Goal: Register for event/course

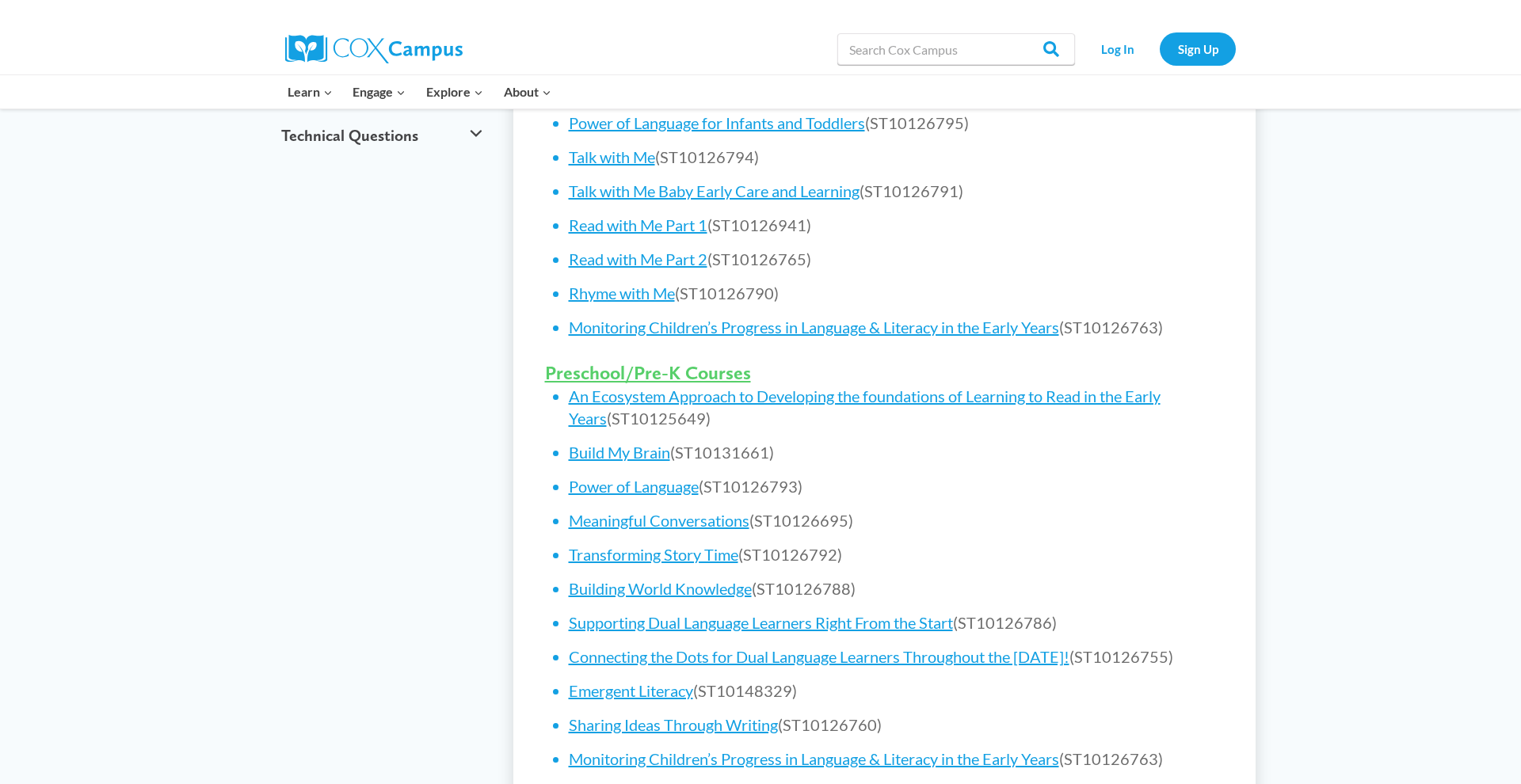
scroll to position [849, 0]
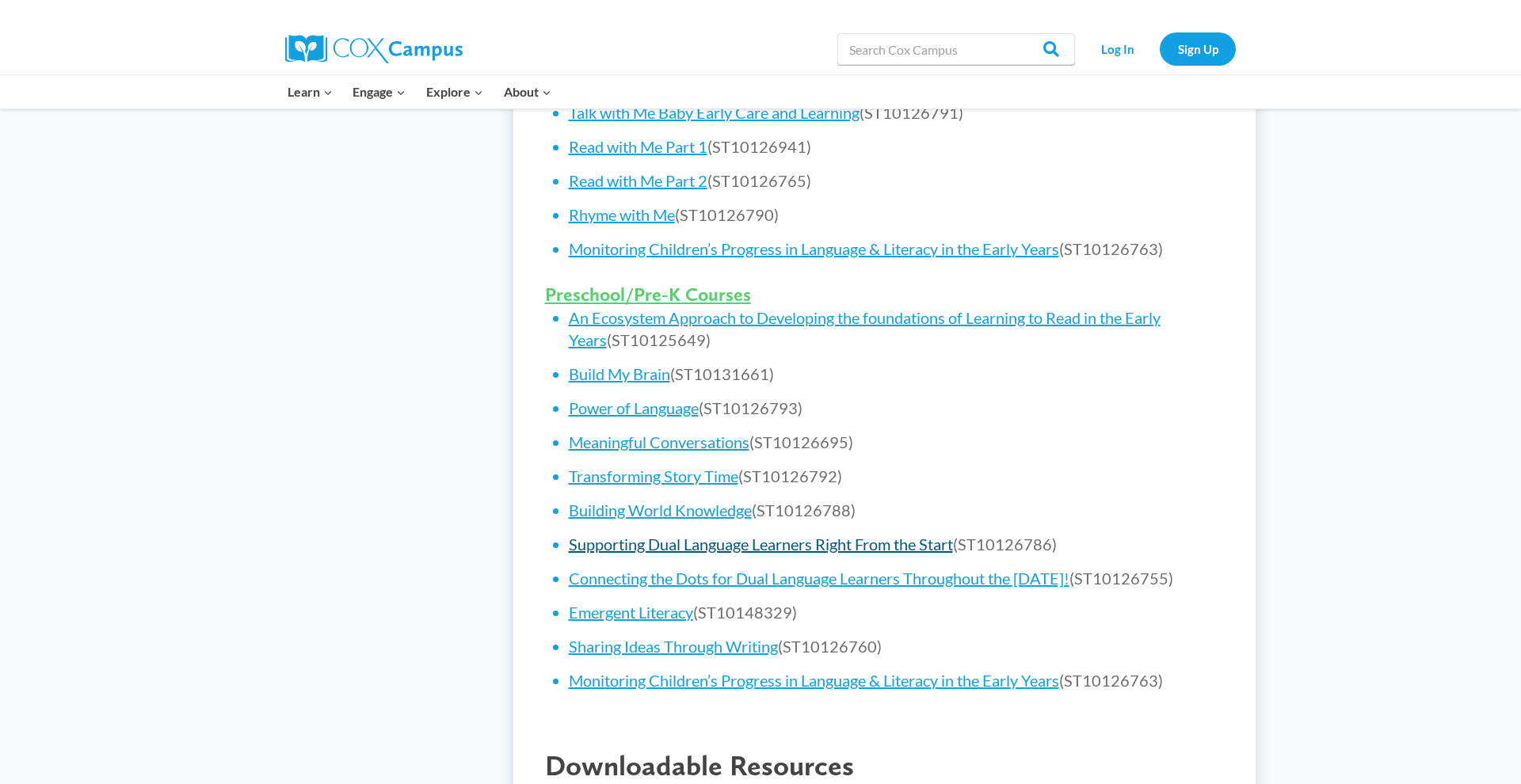
click at [674, 541] on link "Supporting Dual Language Learners Right From the Start" at bounding box center [760, 543] width 384 height 19
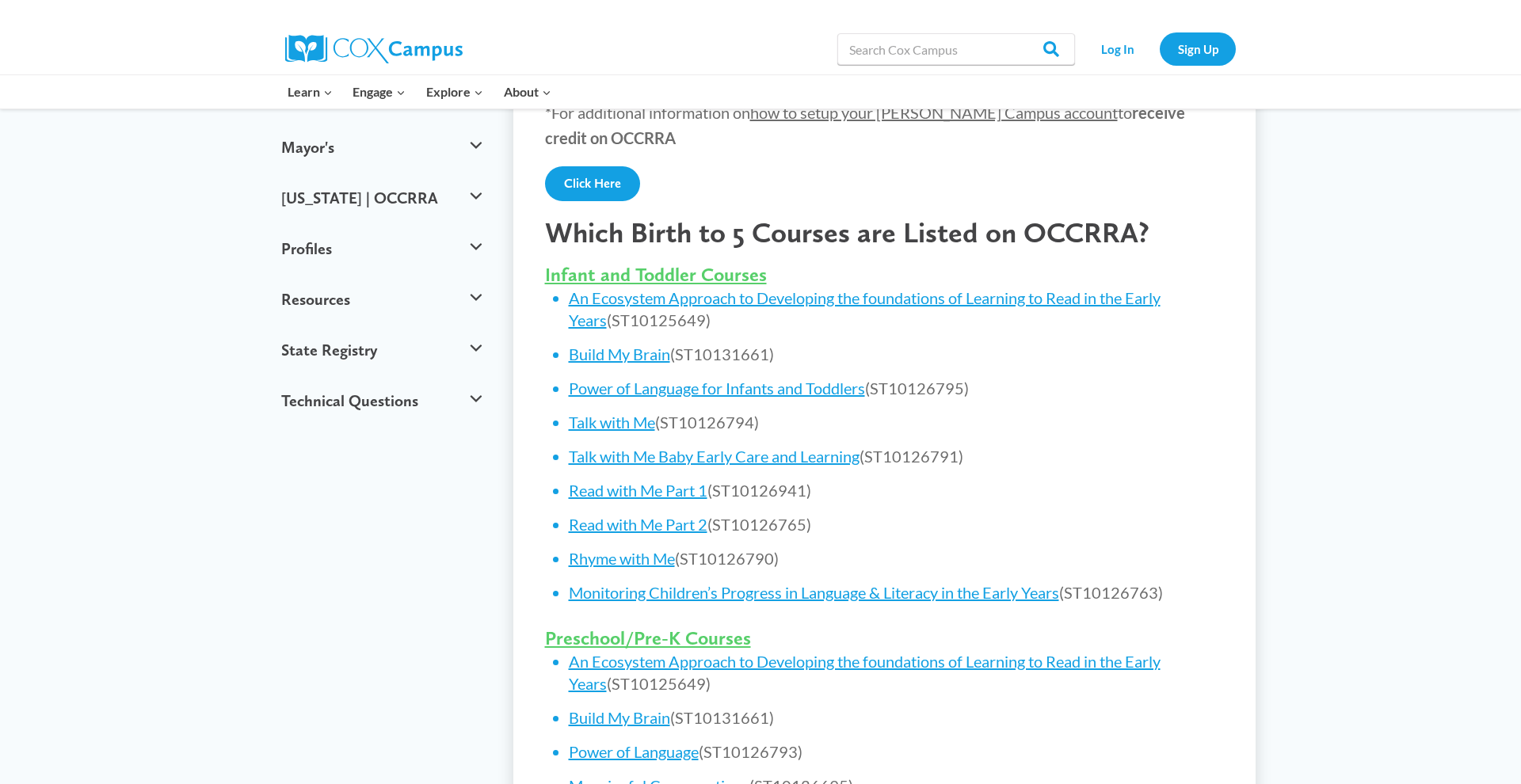
scroll to position [843, 0]
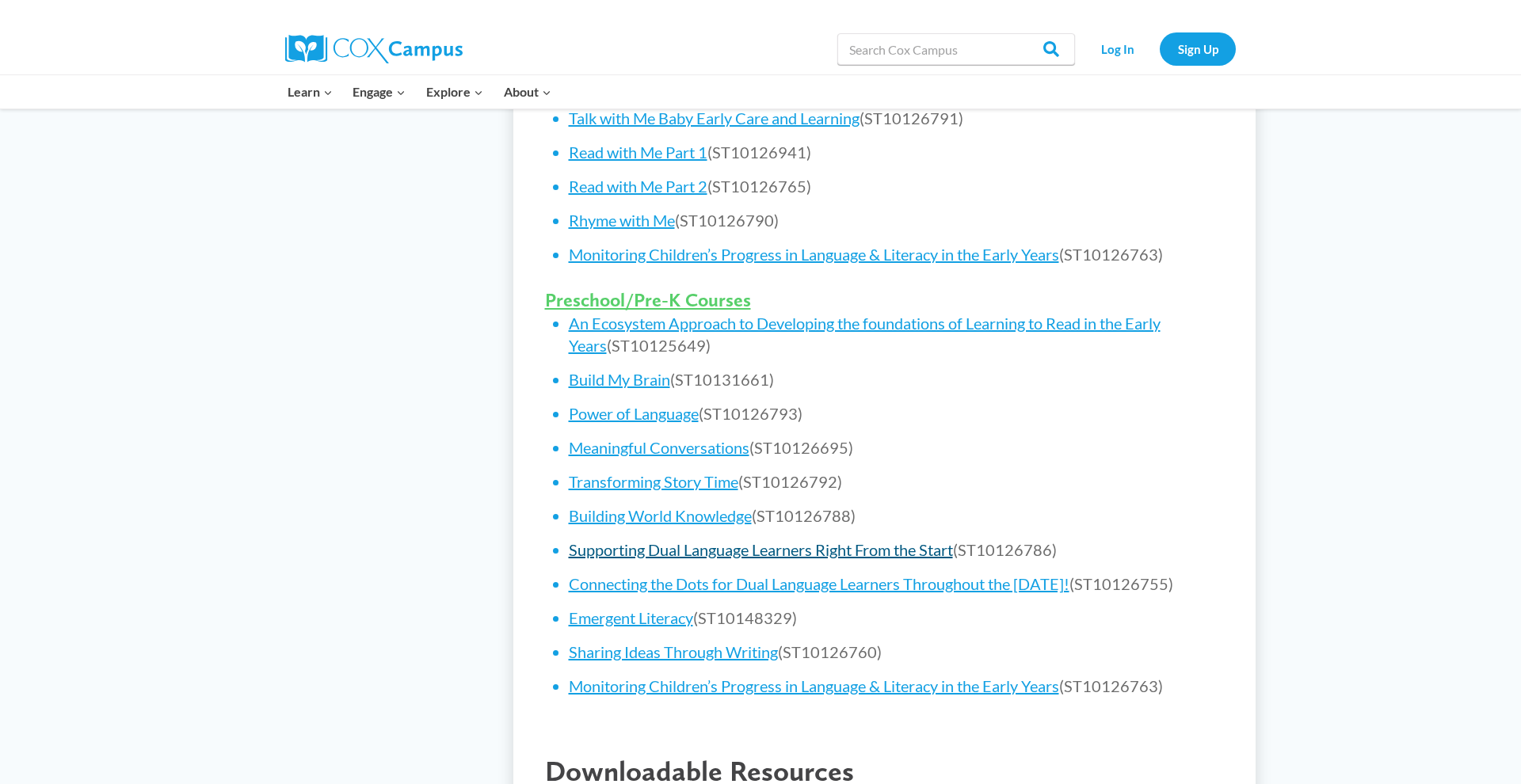
click at [765, 542] on link "Supporting Dual Language Learners Right From the Start" at bounding box center [760, 549] width 384 height 19
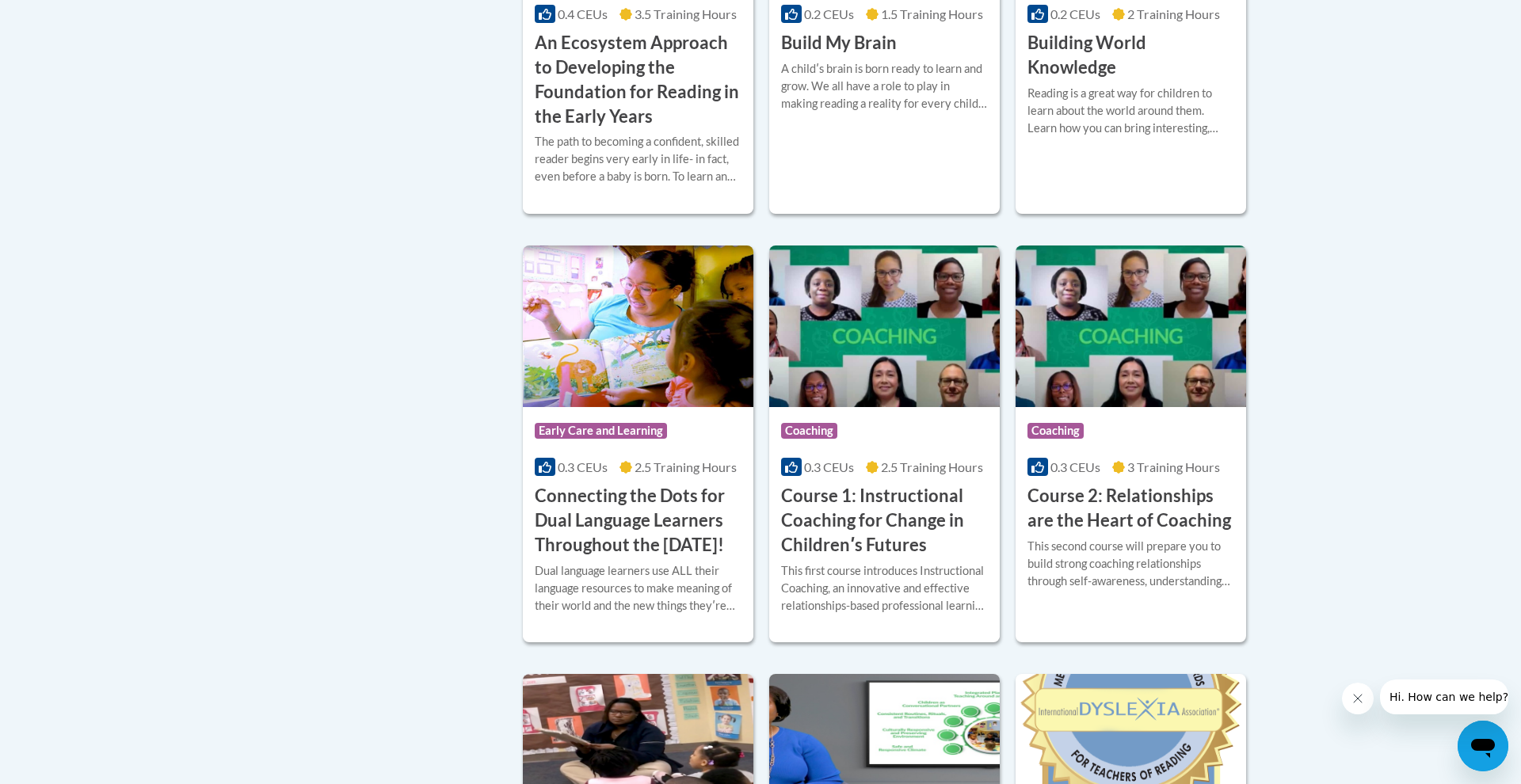
scroll to position [724, 0]
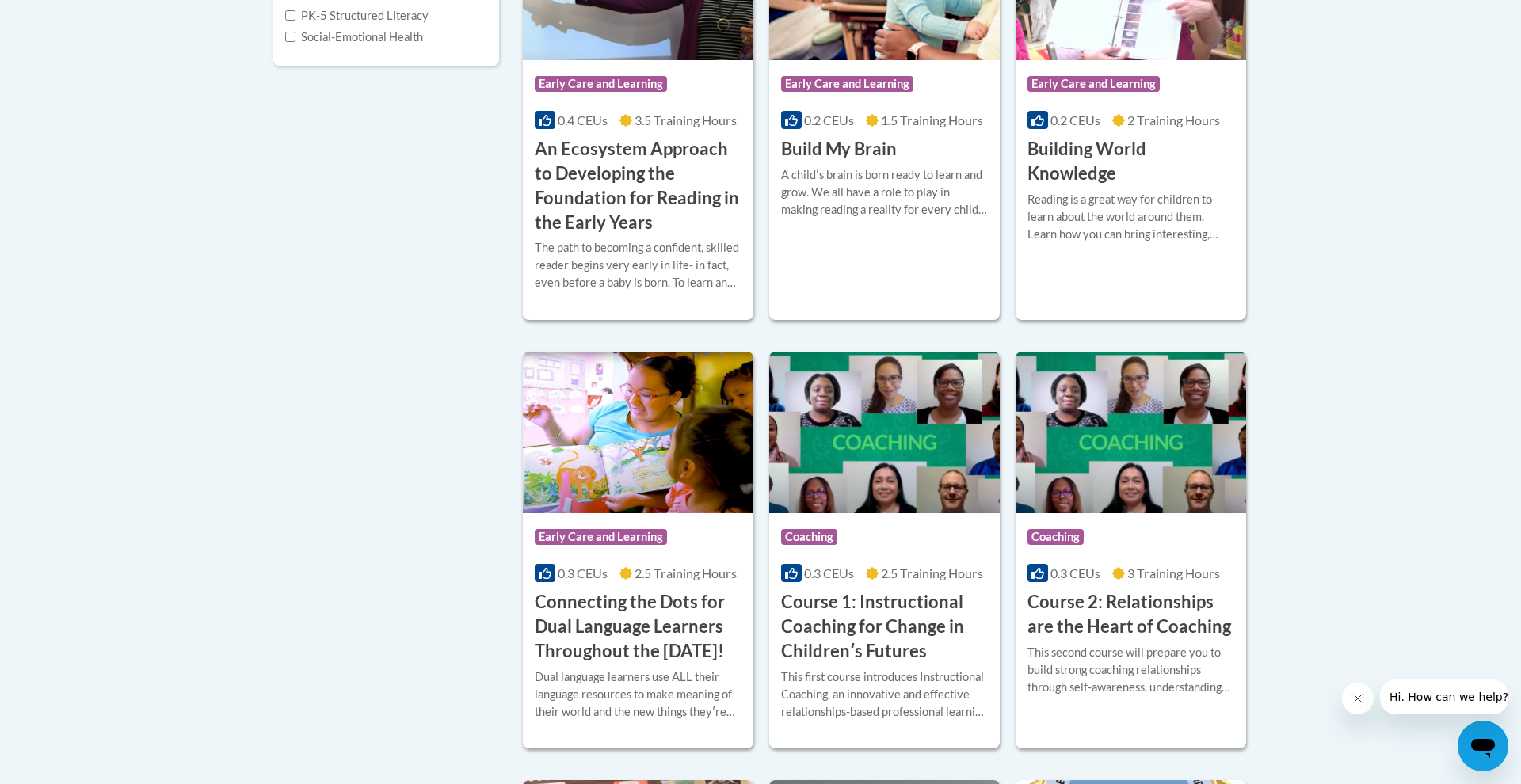
scroll to position [521, 0]
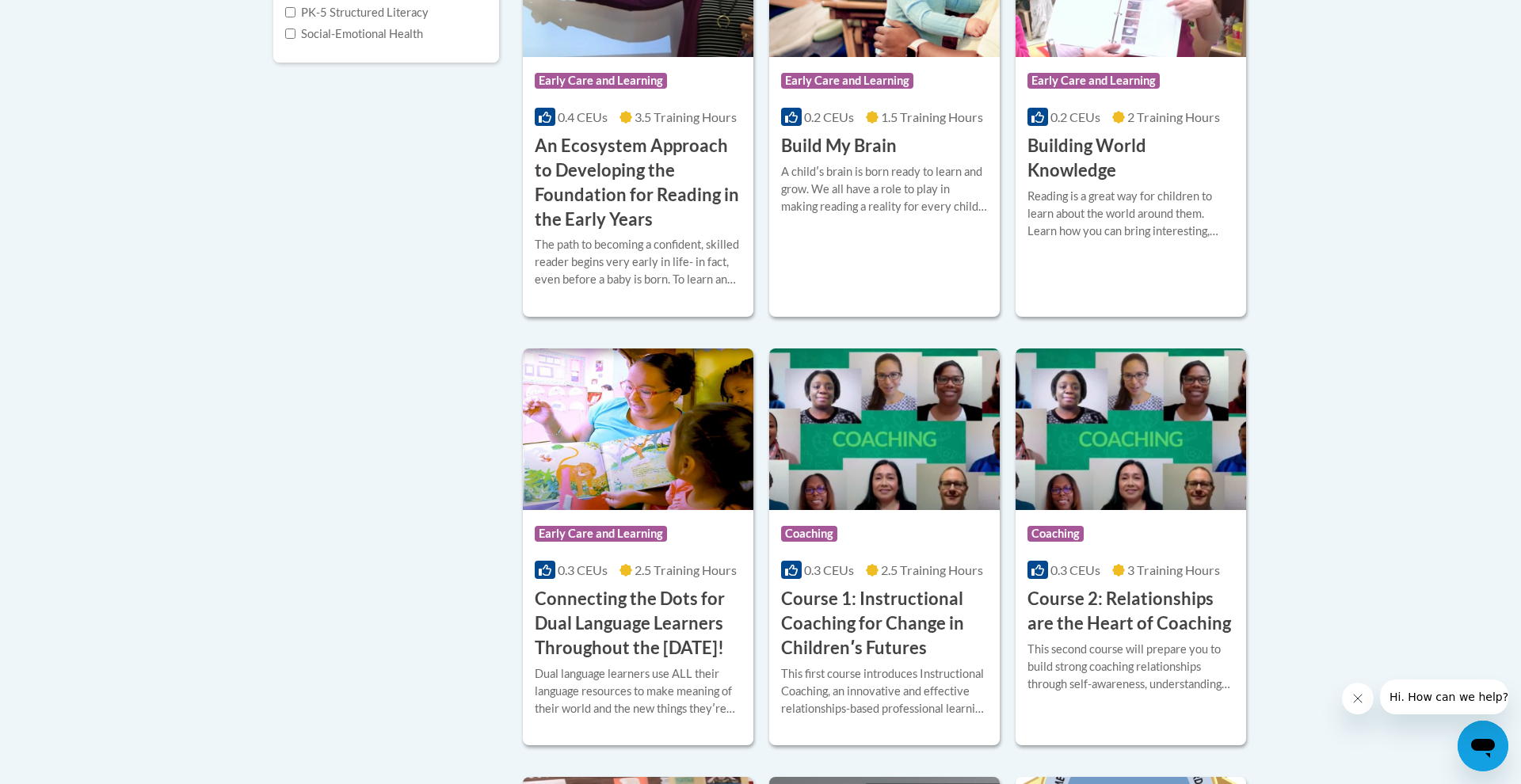
click at [573, 602] on h3 "Connecting the Dots for Dual Language Learners Throughout the Preschool Day!" at bounding box center [638, 623] width 207 height 73
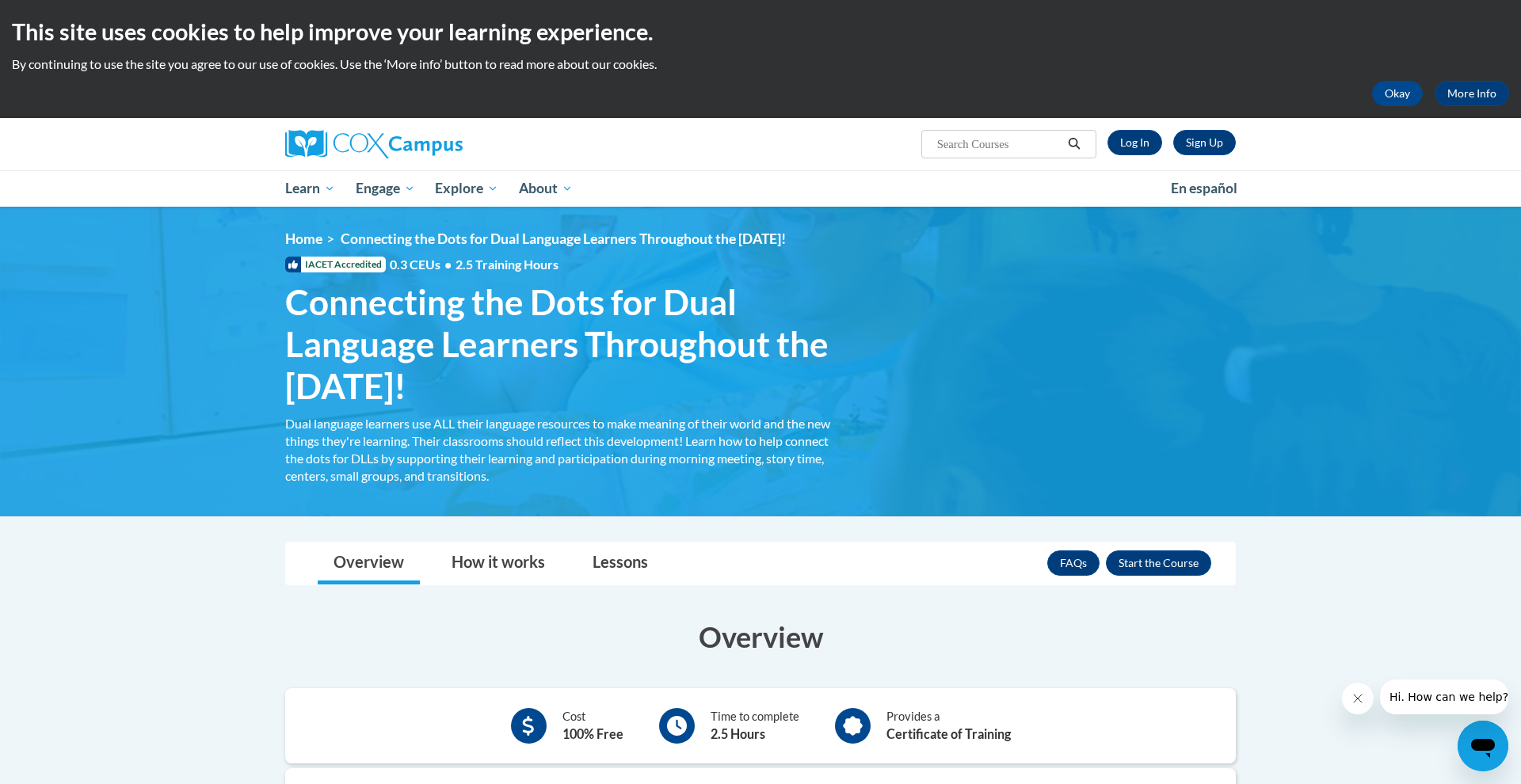
scroll to position [90, 0]
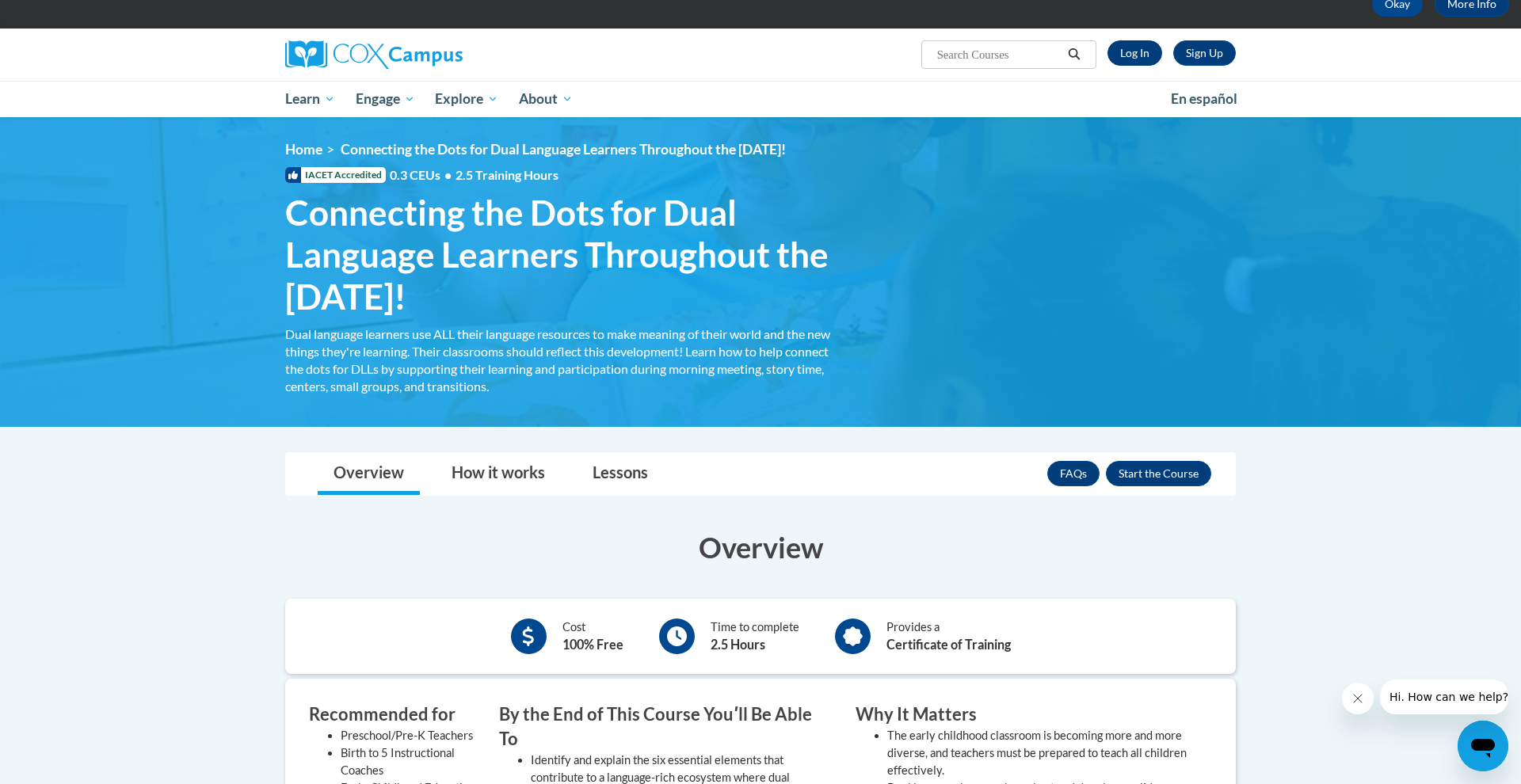
click at [1126, 60] on link "Log In" at bounding box center [1134, 53] width 54 height 26
click at [1200, 49] on link "Sign Up" at bounding box center [1203, 53] width 62 height 26
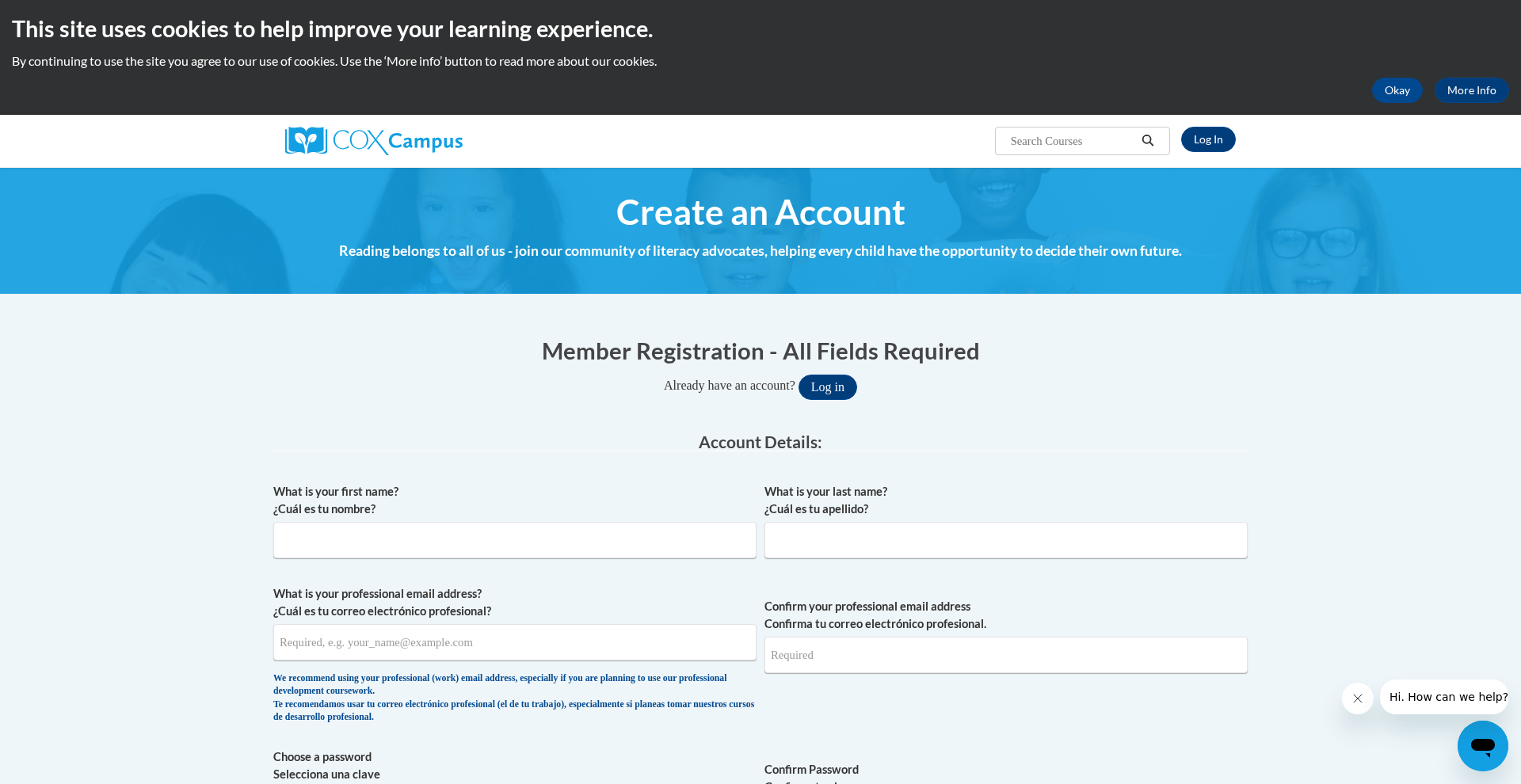
scroll to position [16, 0]
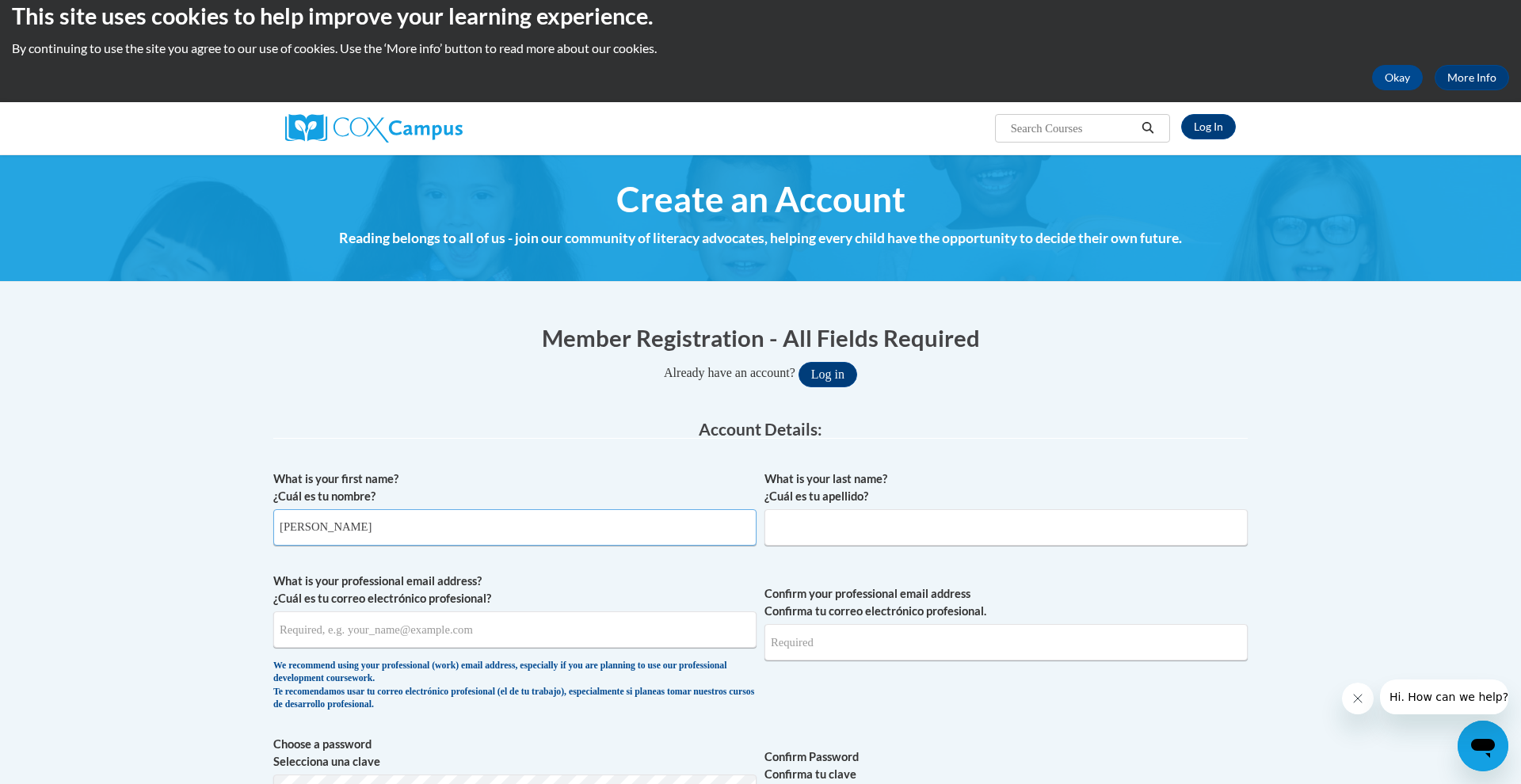
type input "Chloe"
type input "Dillon"
type input "chloe.vucelich@gracepolaris.org"
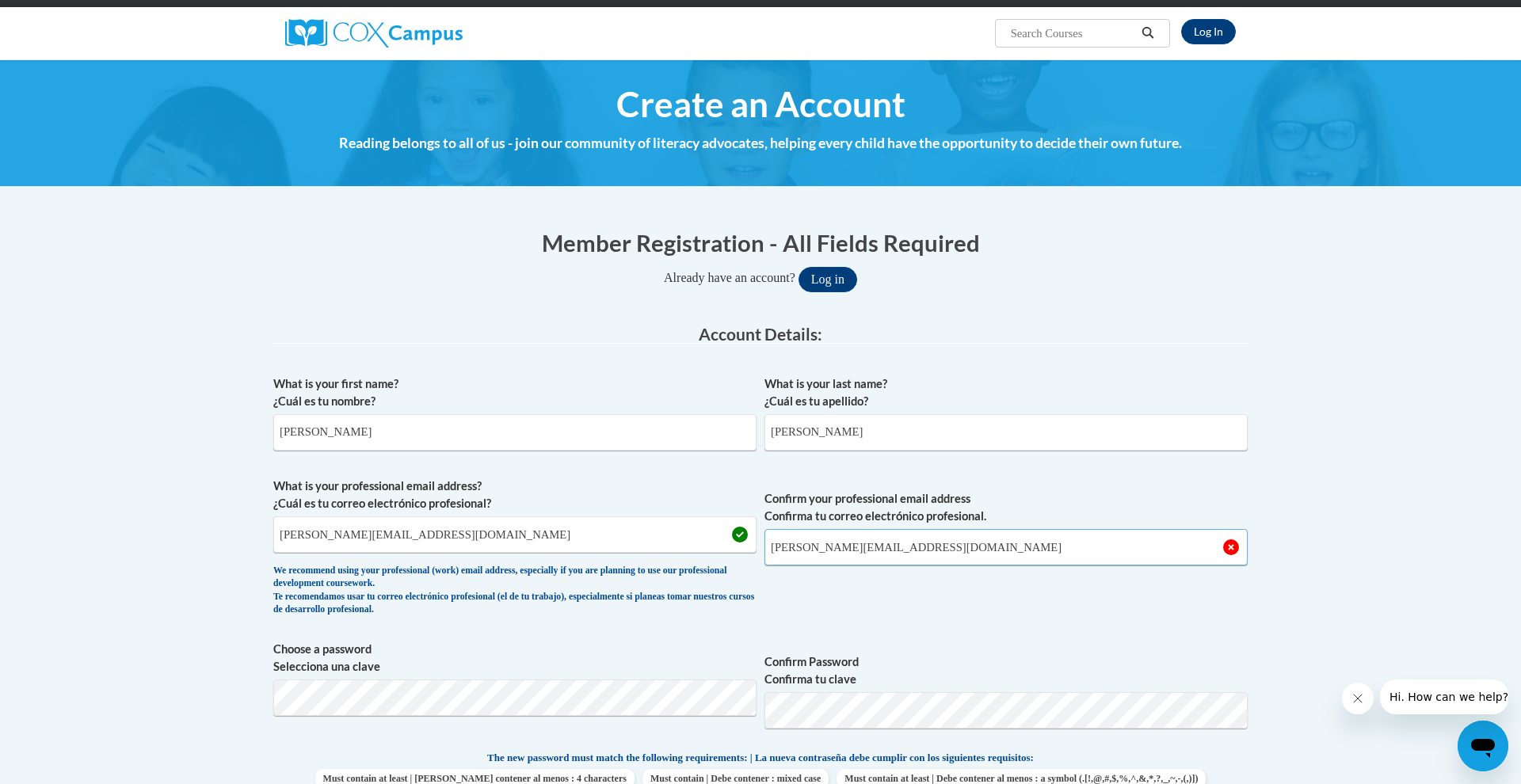
scroll to position [132, 0]
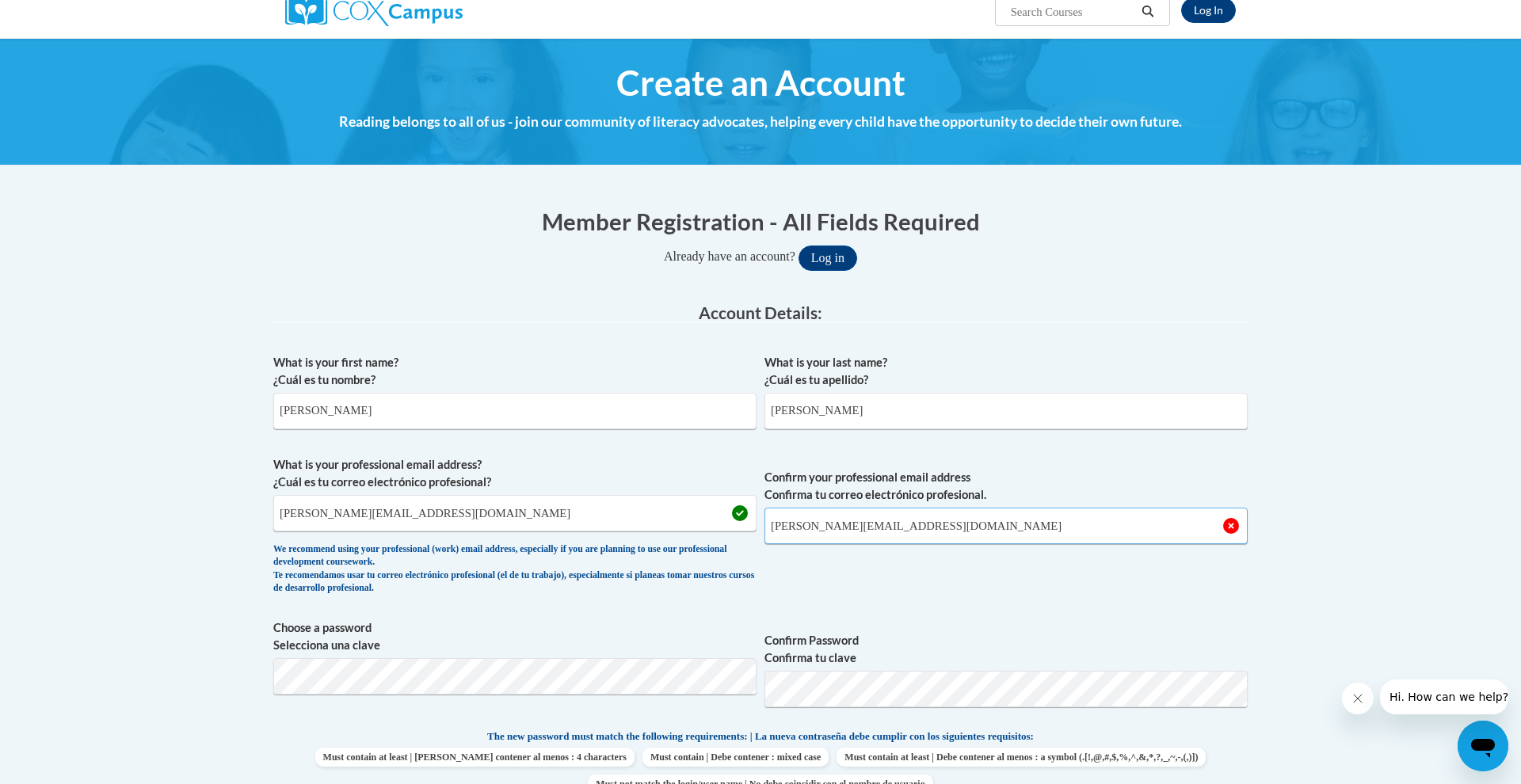
type input "chloe.vucelich@gracepolaris.org"
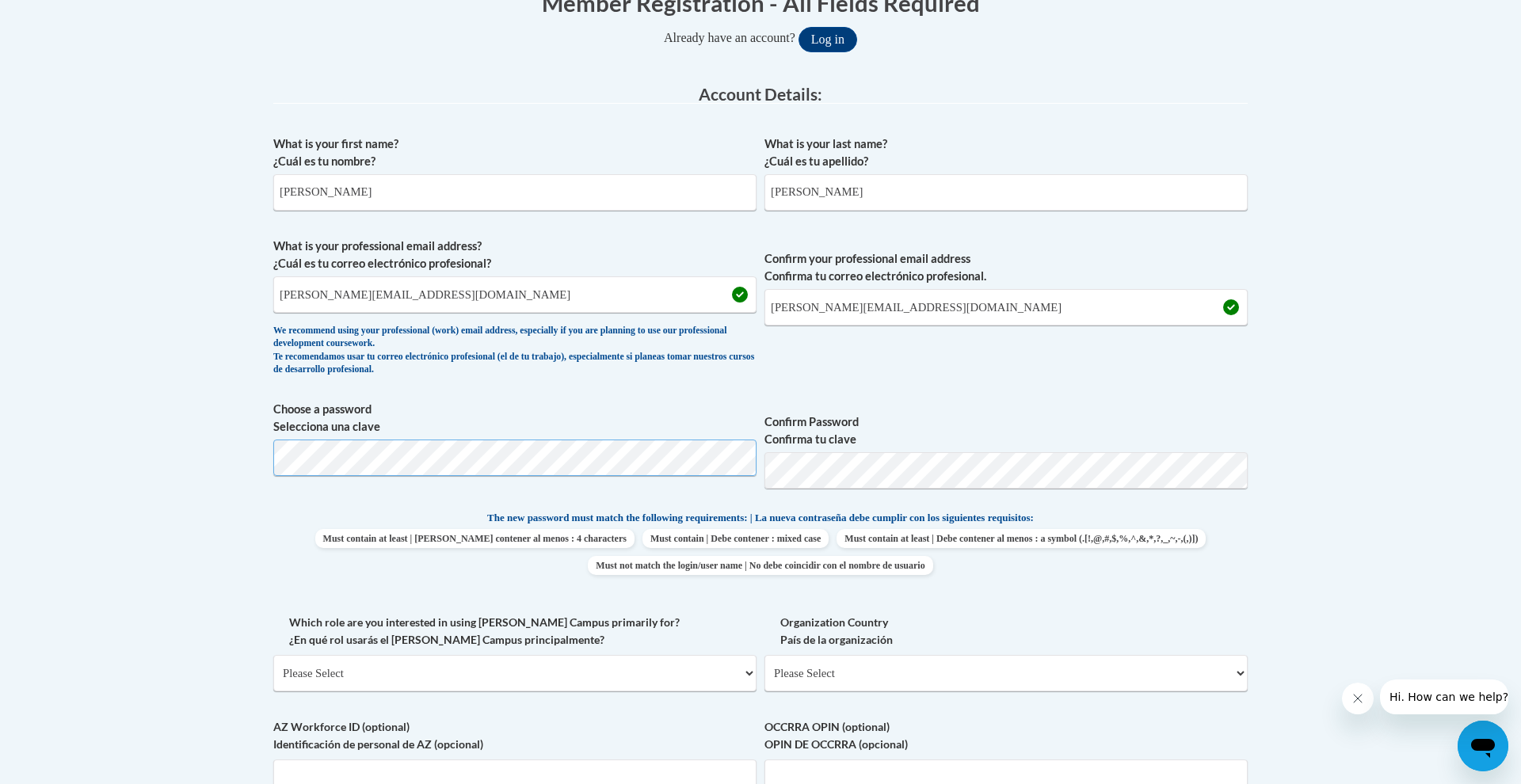
scroll to position [371, 0]
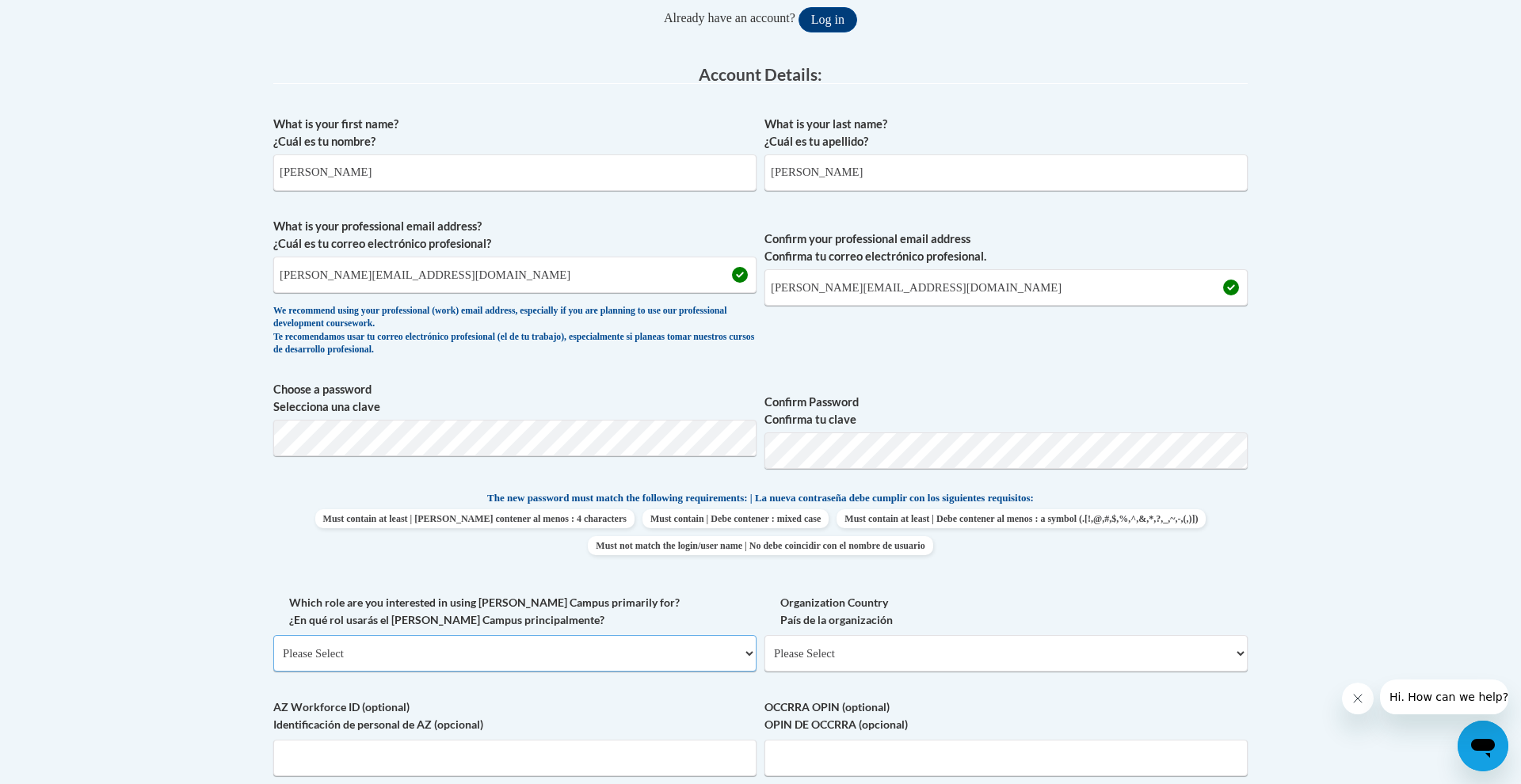
select select "fbf2d438-af2f-41f8-98f1-81c410e29de3"
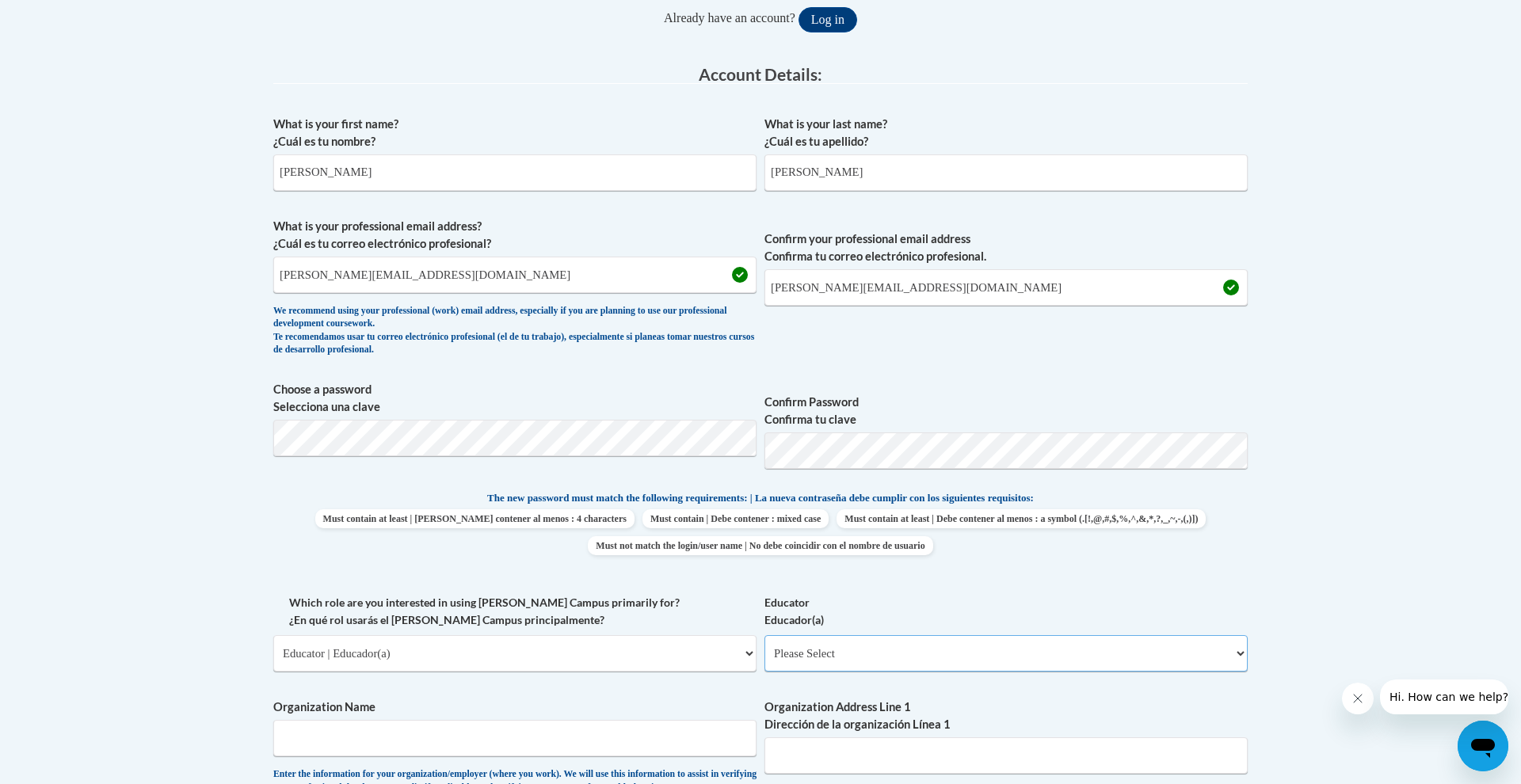
select select "5e2af403-4f2c-4e49-a02f-103e55d7b75b"
click at [351, 732] on input "Grace Polaris Early Childhood center" at bounding box center [515, 738] width 483 height 36
click at [352, 731] on input "Grace Polaris Early Childhood center" at bounding box center [515, 738] width 483 height 36
type input "Grace Polaris Church Early Childhood center"
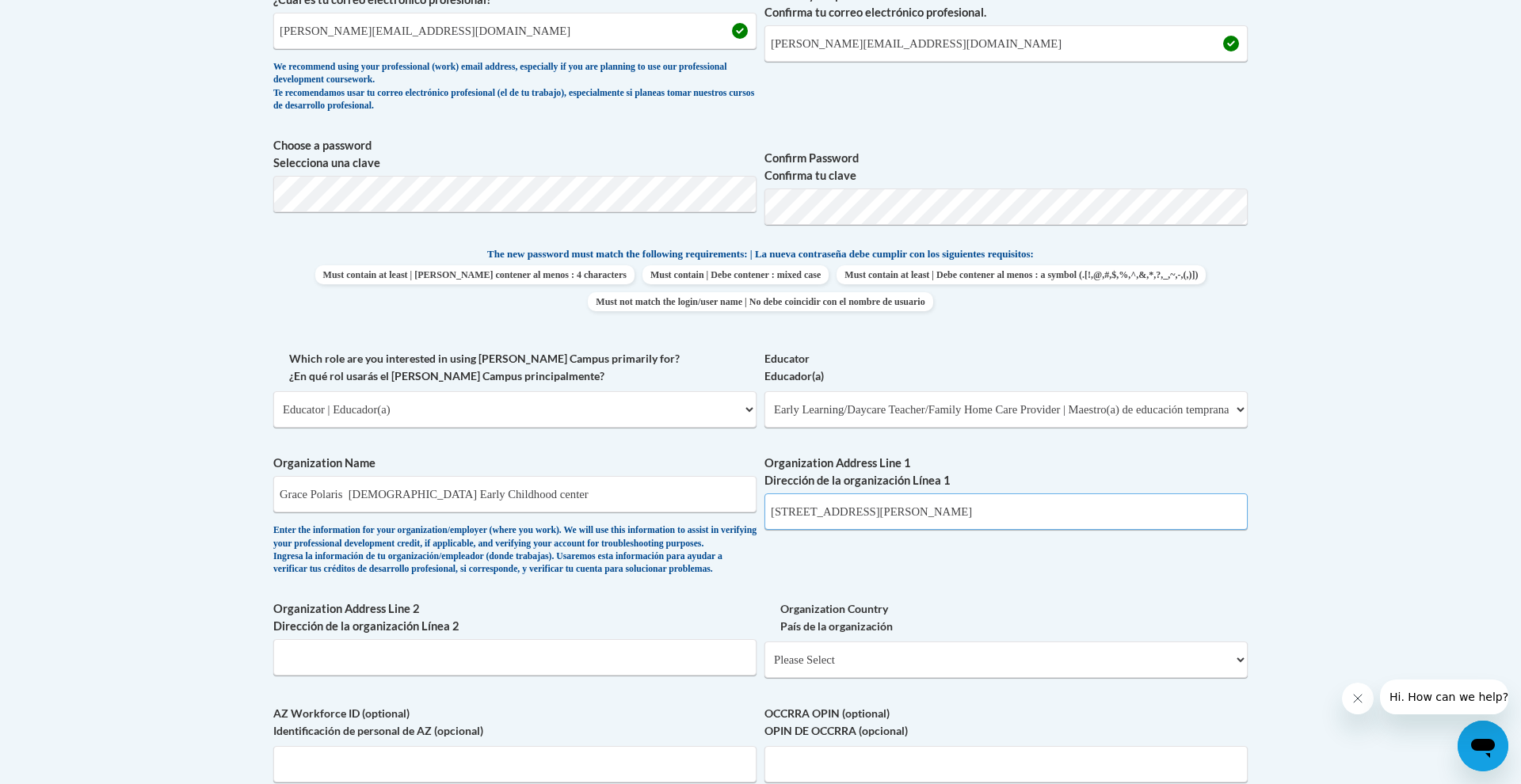
scroll to position [638, 0]
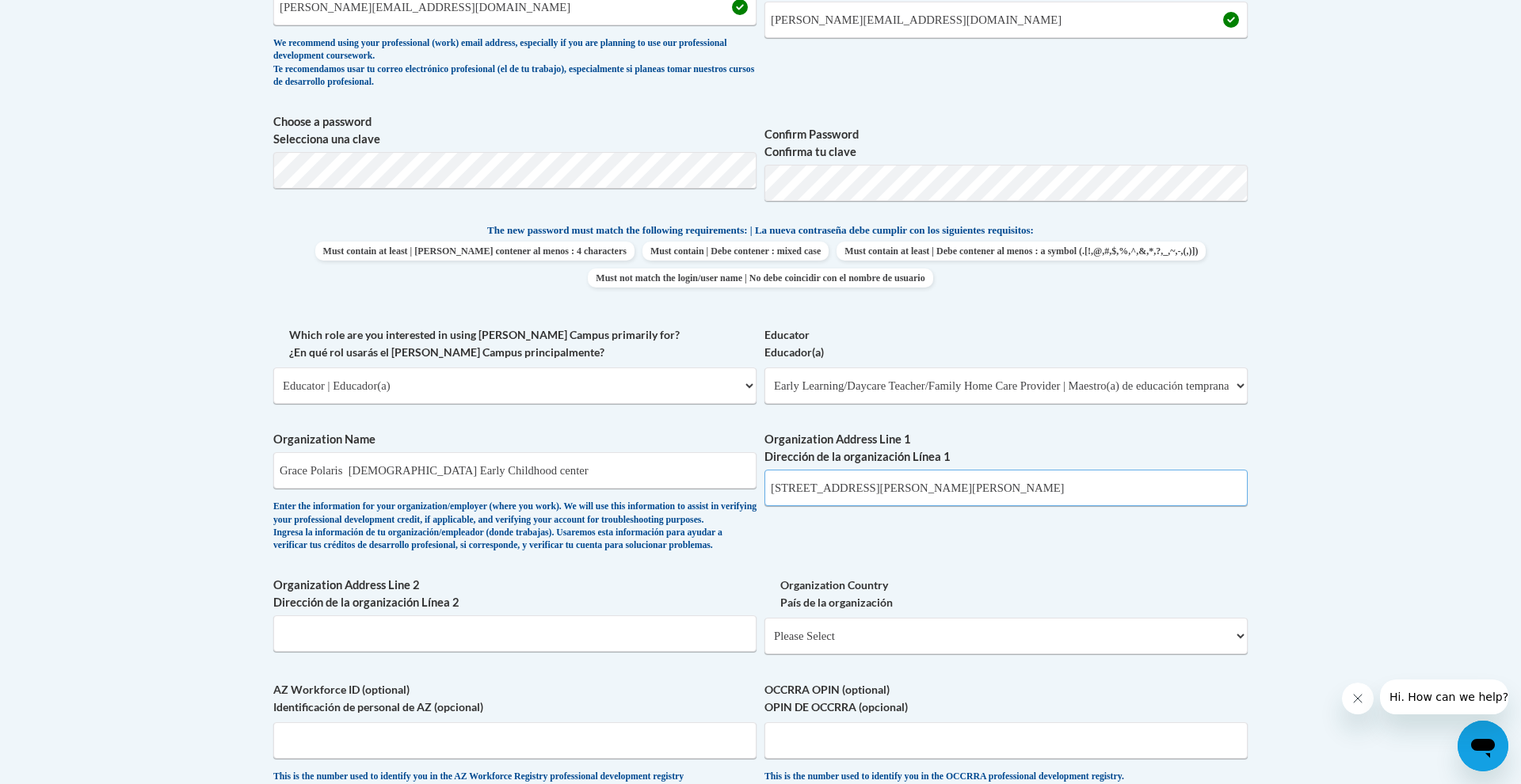
type input "8225 Worthington Galena Rd Westerville, OH 43081"
select select "ad49bcad-a171-4b2e-b99c-48b446064914"
select select
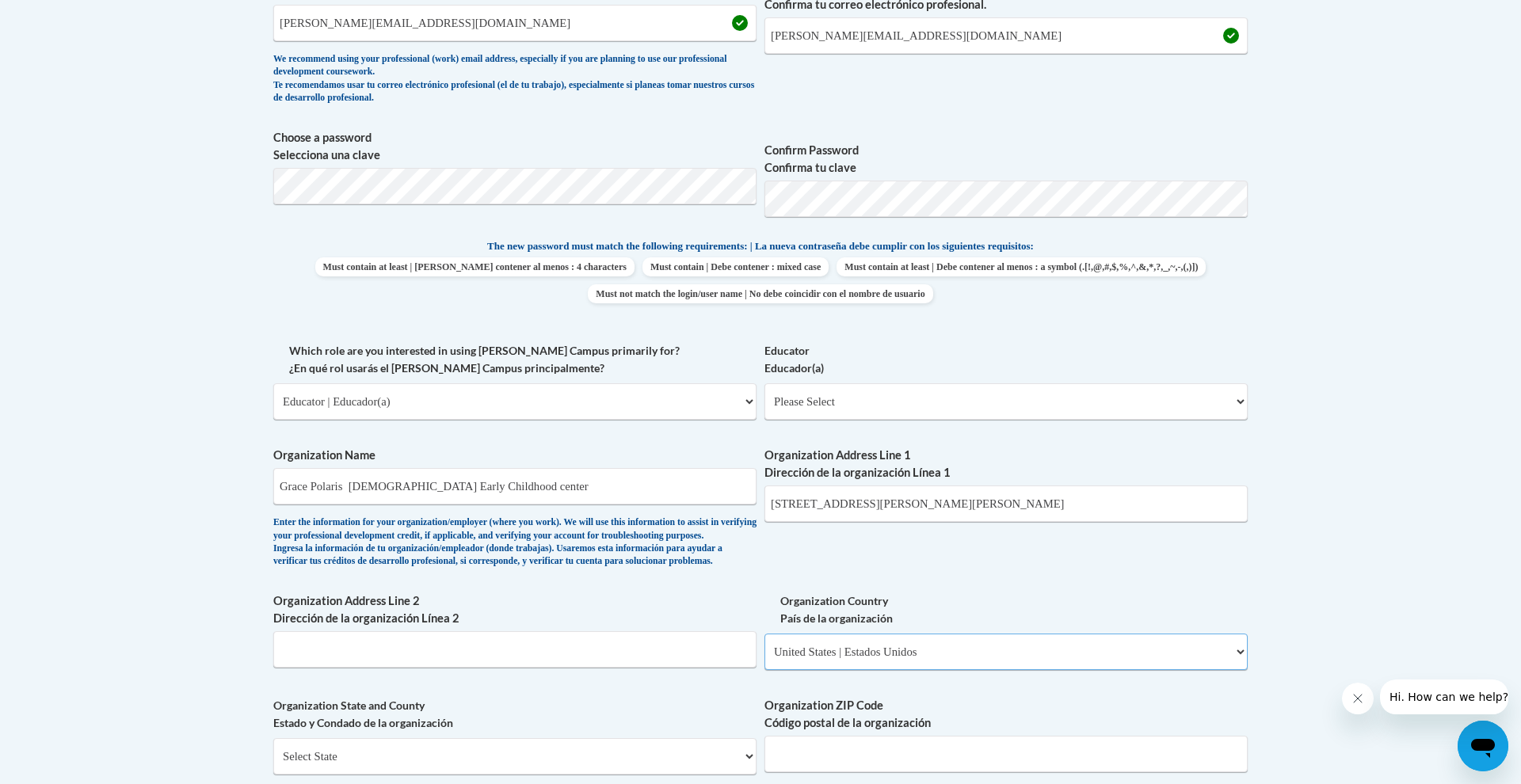
scroll to position [650, 0]
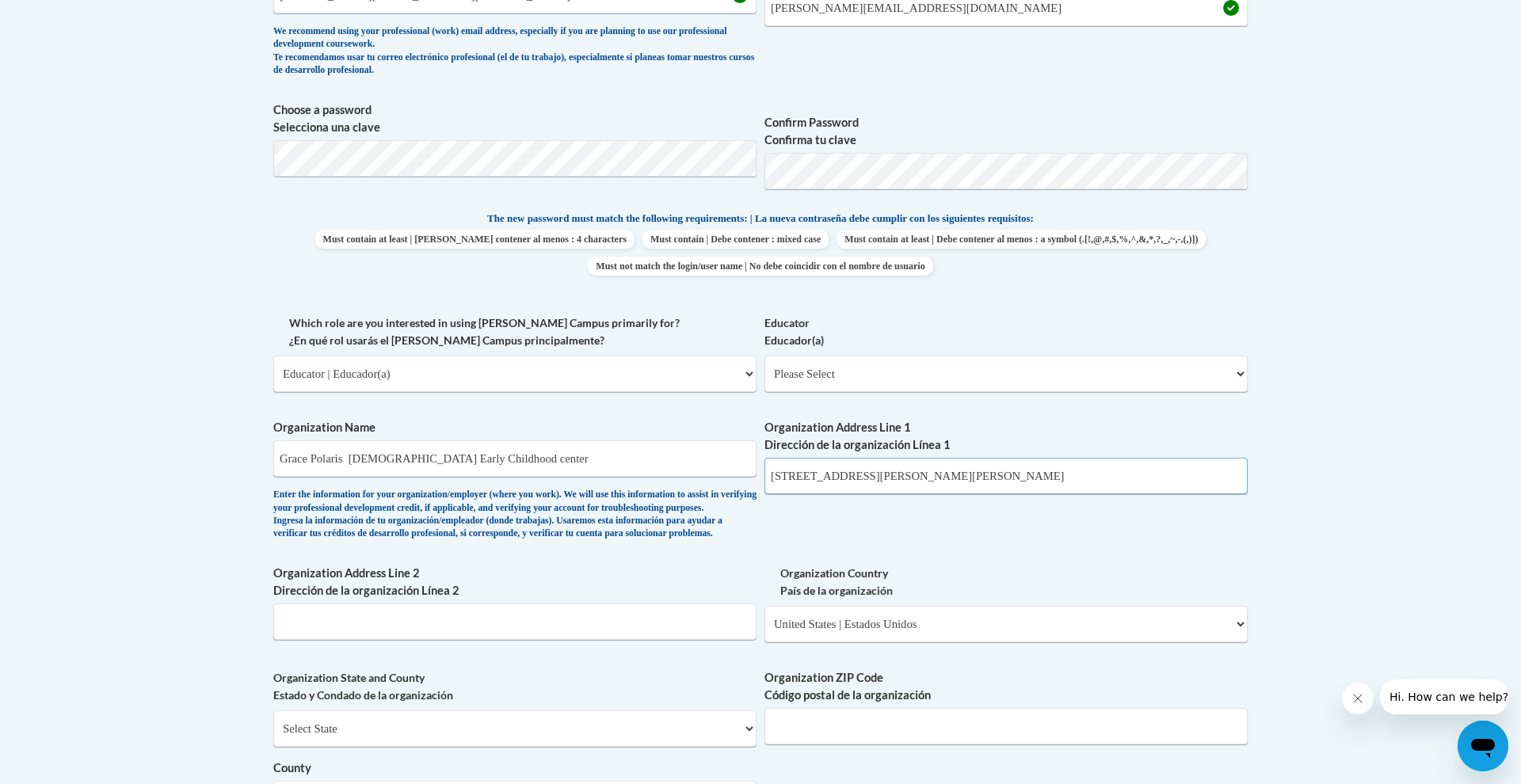
drag, startPoint x: 1048, startPoint y: 467, endPoint x: 918, endPoint y: 469, distance: 130.0
click at [918, 469] on input "8225 Worthington Galena Rd Westerville, OH 43081" at bounding box center [1006, 475] width 483 height 36
type input "8225 Worthington Galena Rd"
select select "Ohio"
click at [949, 458] on input "8225 Worthington Galena Rd" at bounding box center [1006, 475] width 483 height 36
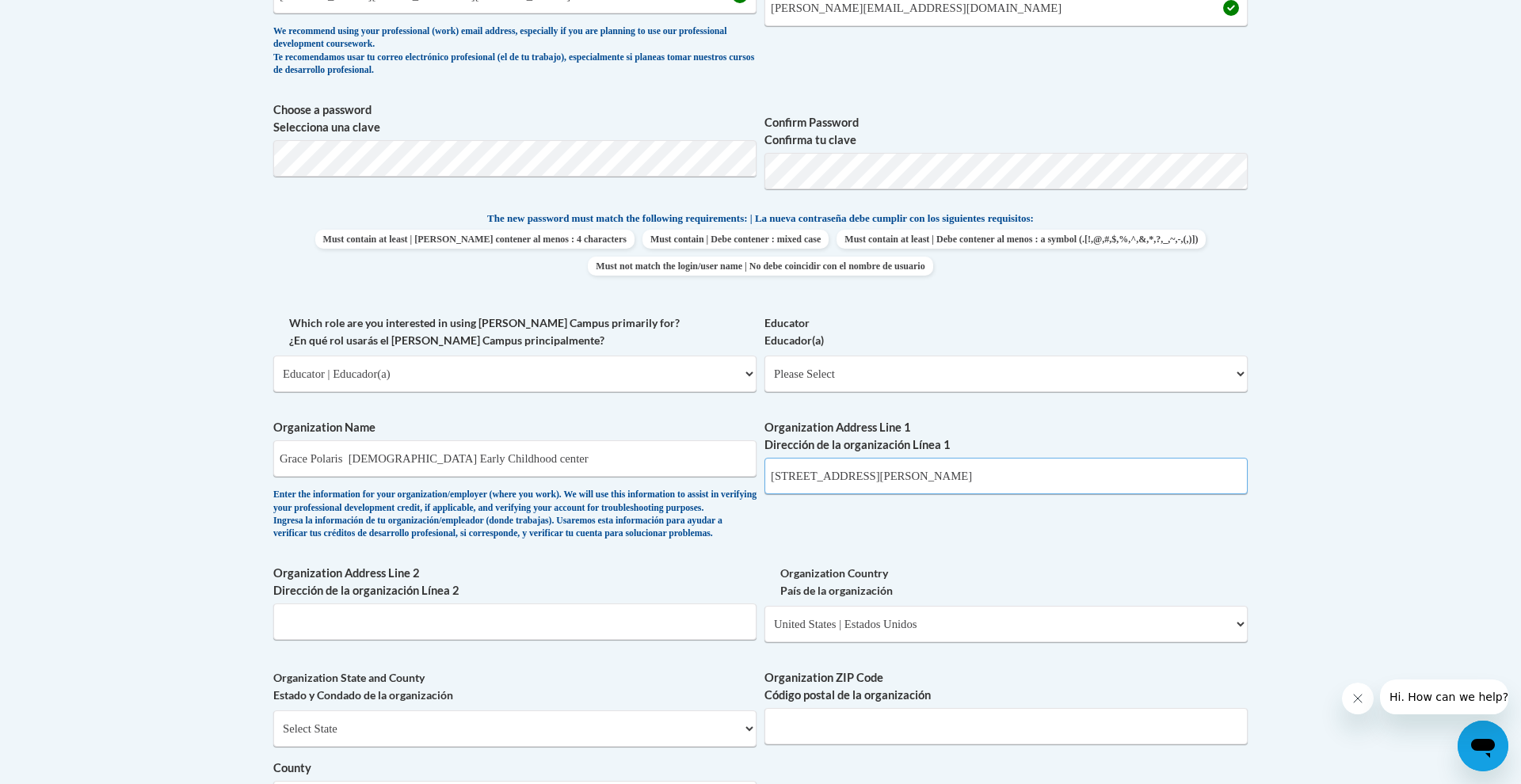
click at [940, 461] on input "8225 Worthington Galena Rd" at bounding box center [1006, 475] width 483 height 36
type input "8225 Worthington Galena Rd Westerville"
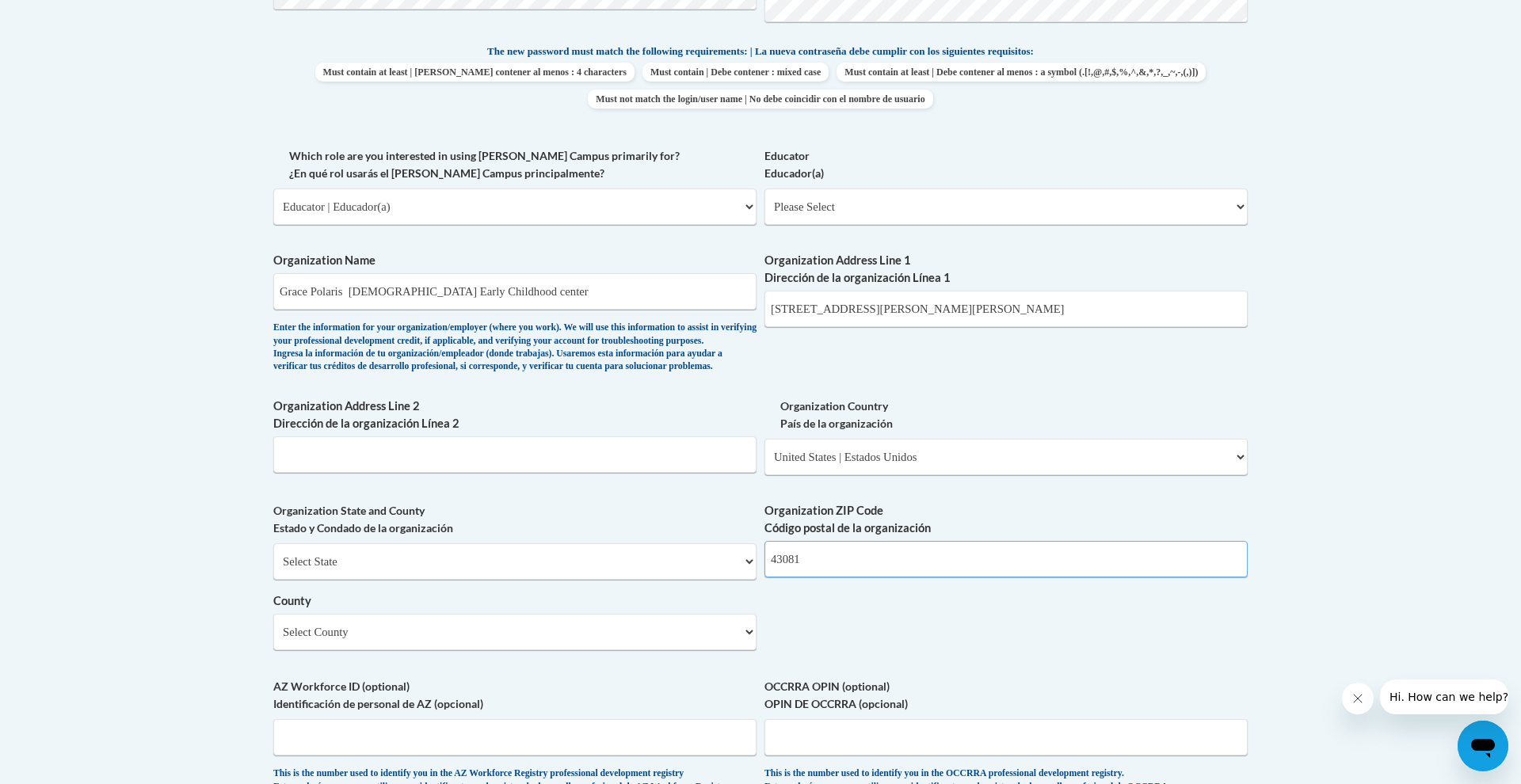
scroll to position [830, 0]
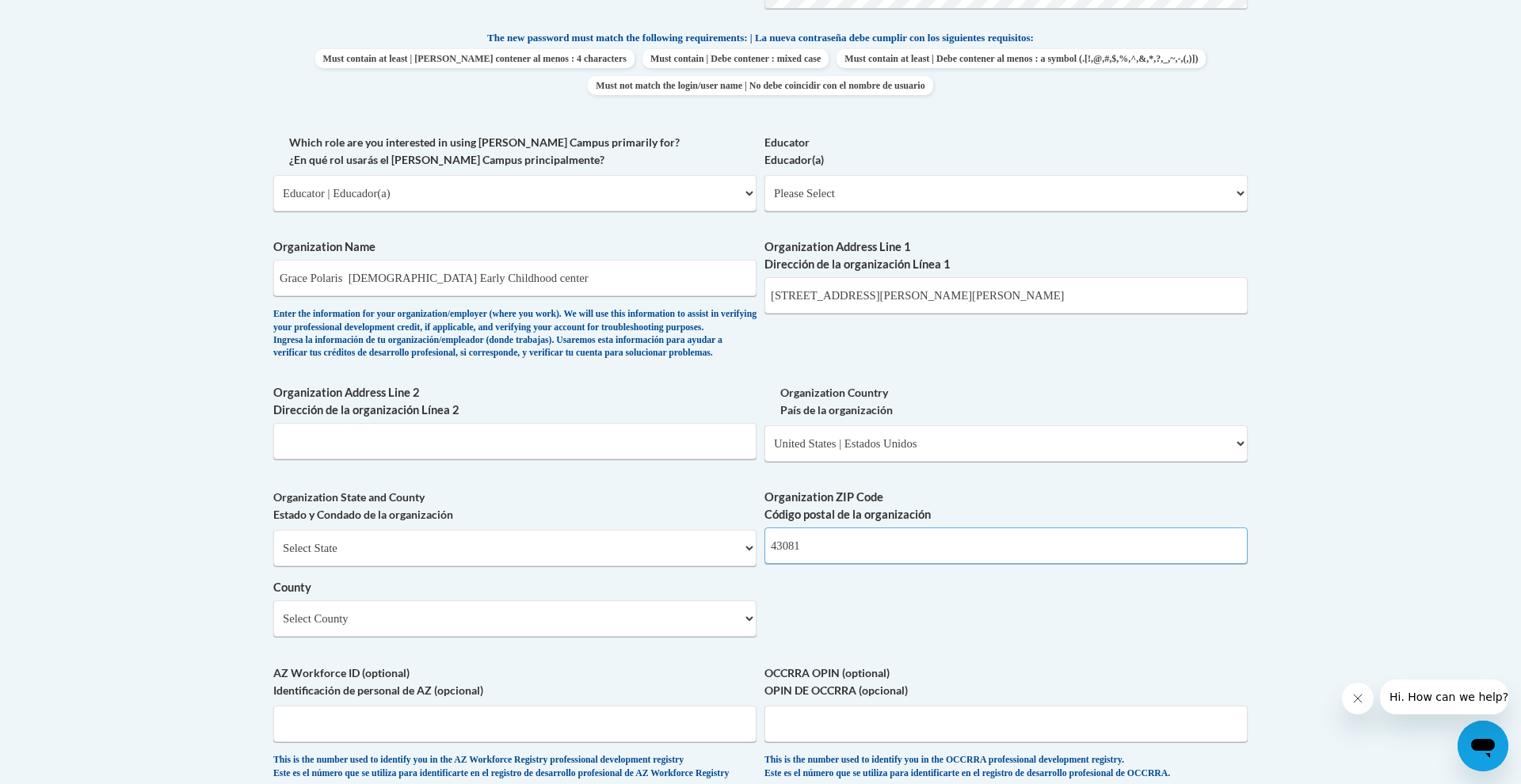
type input "43081"
drag, startPoint x: 465, startPoint y: 610, endPoint x: 971, endPoint y: 281, distance: 603.6
click at [971, 281] on div "What is your first name? ¿Cuál es tu nombre? Chloe What is your last name? ¿Cuá…" at bounding box center [760, 222] width 975 height 1148
click at [960, 285] on input "8225 Worthington Galena Rd Westerville" at bounding box center [1006, 295] width 483 height 36
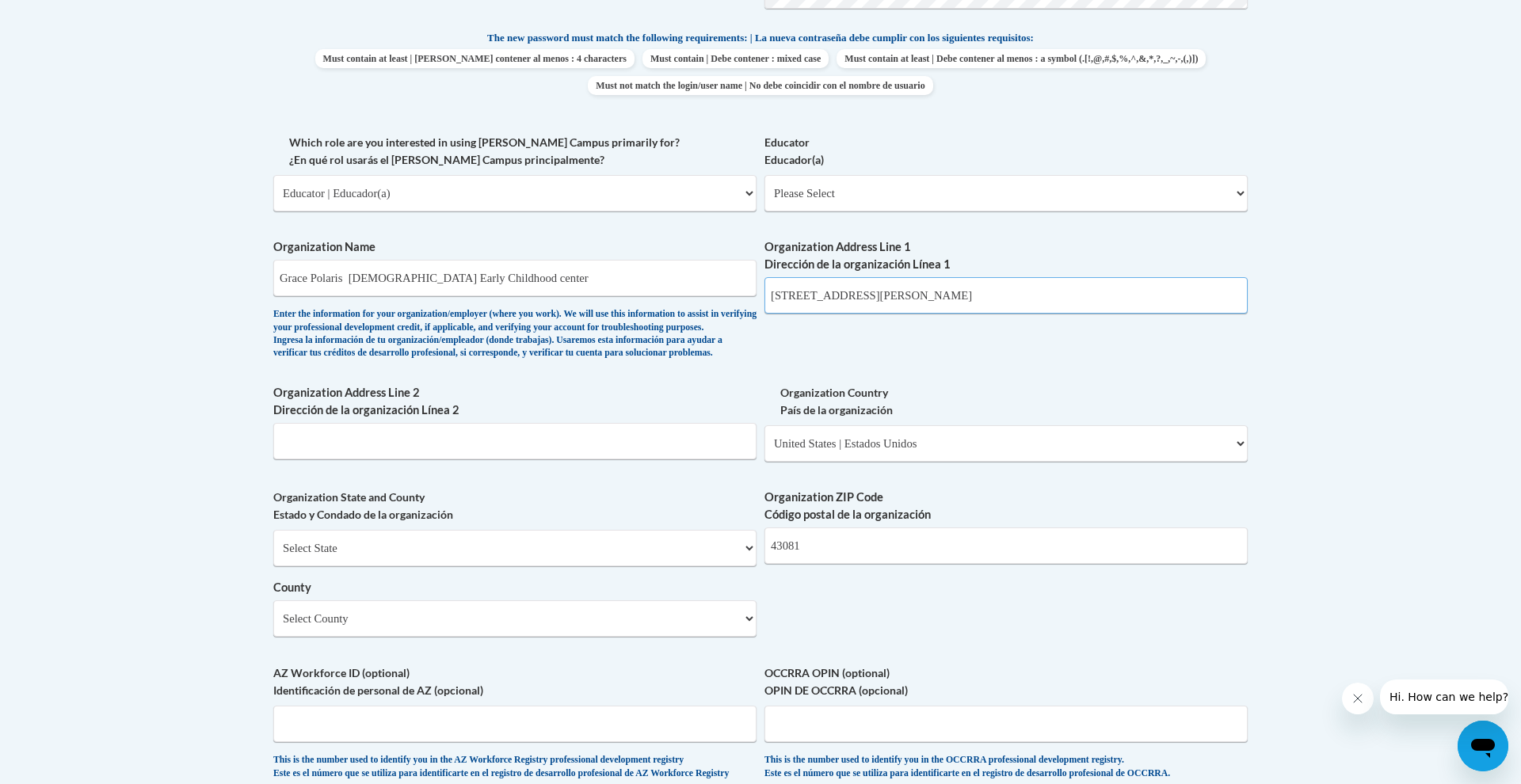
type input "8225 Worthington Galena Rd"
select select "Franklin"
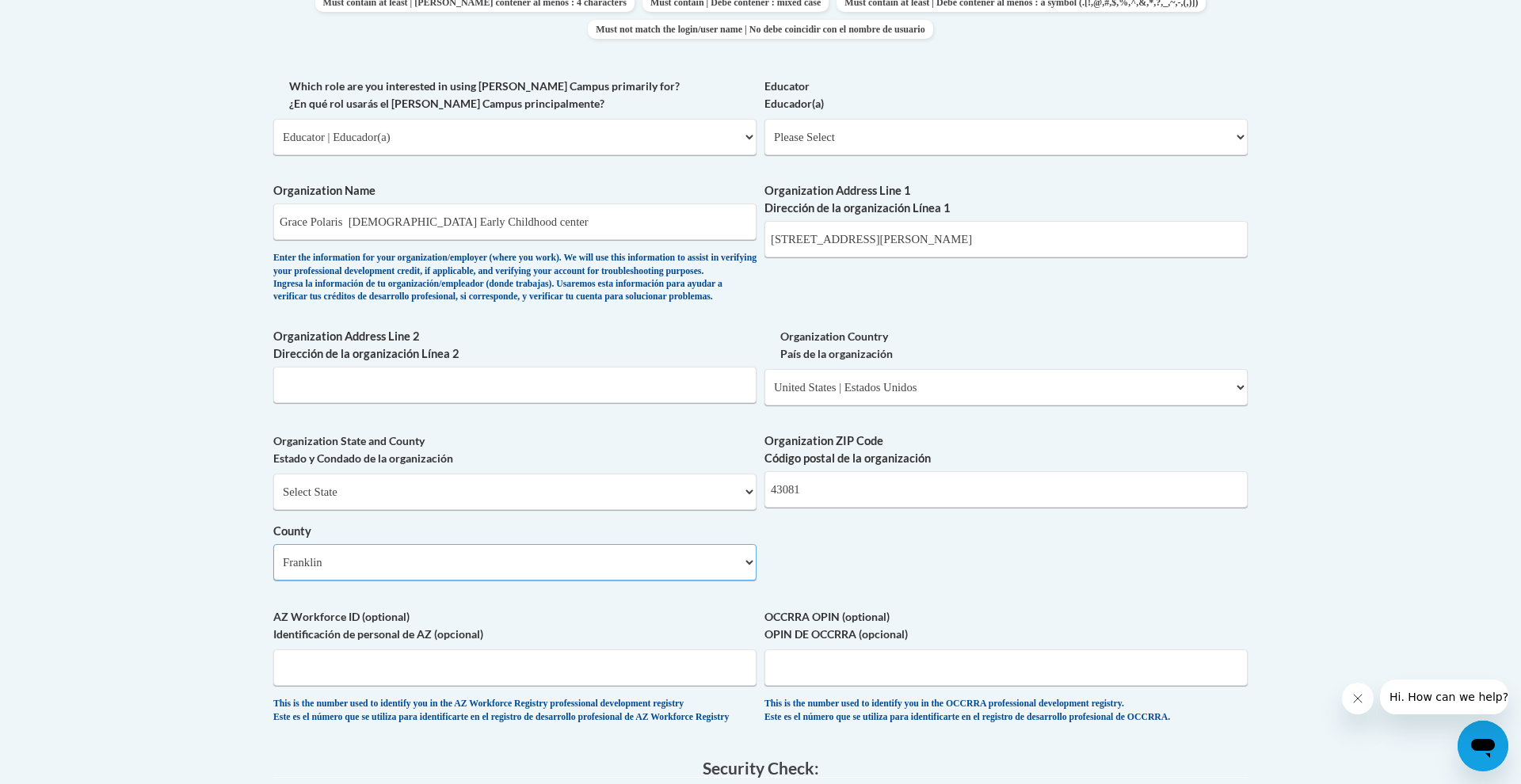
scroll to position [932, 0]
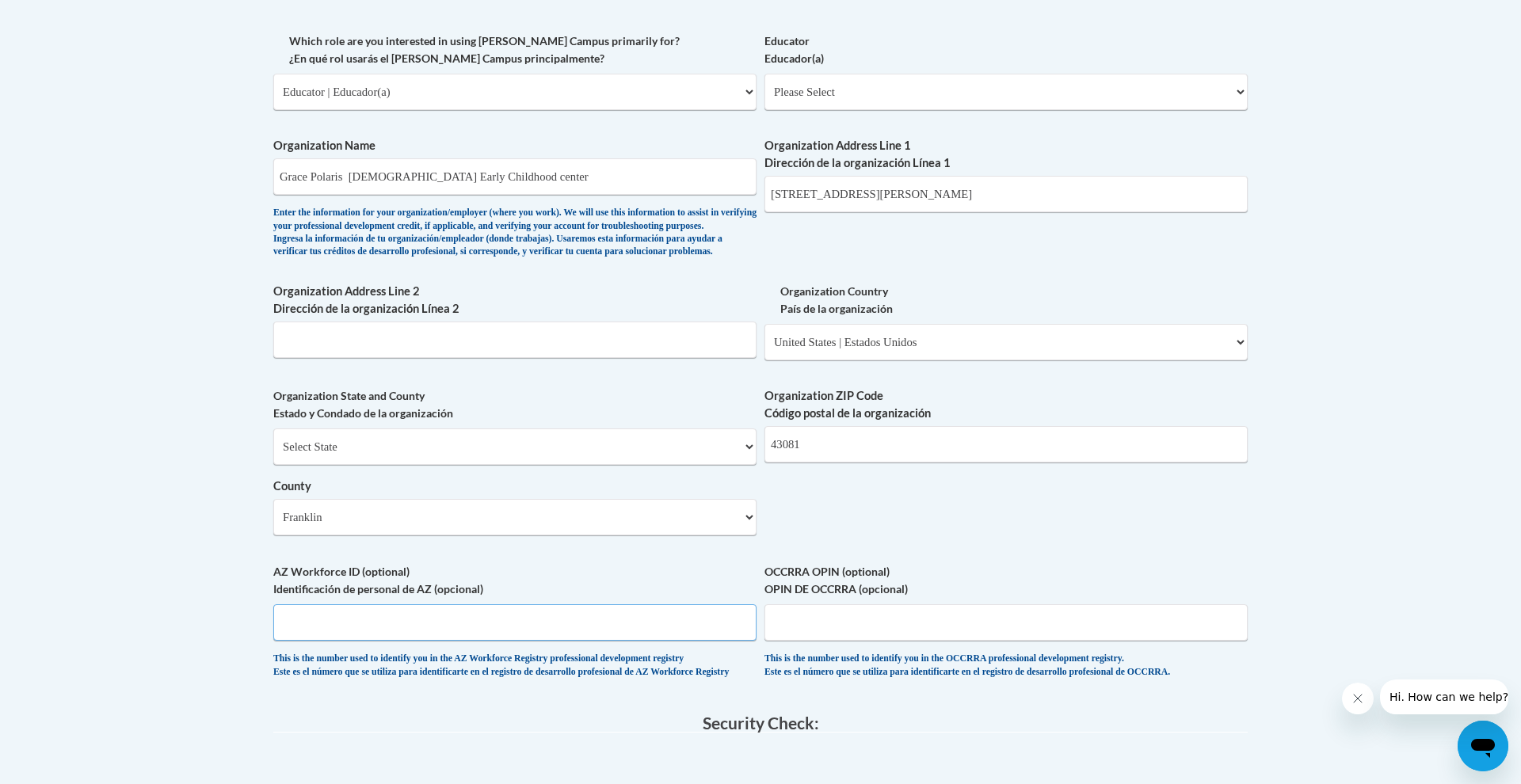
click at [351, 612] on input "AZ Workforce ID (optional) Identificación de personal de AZ (opcional)" at bounding box center [515, 622] width 483 height 36
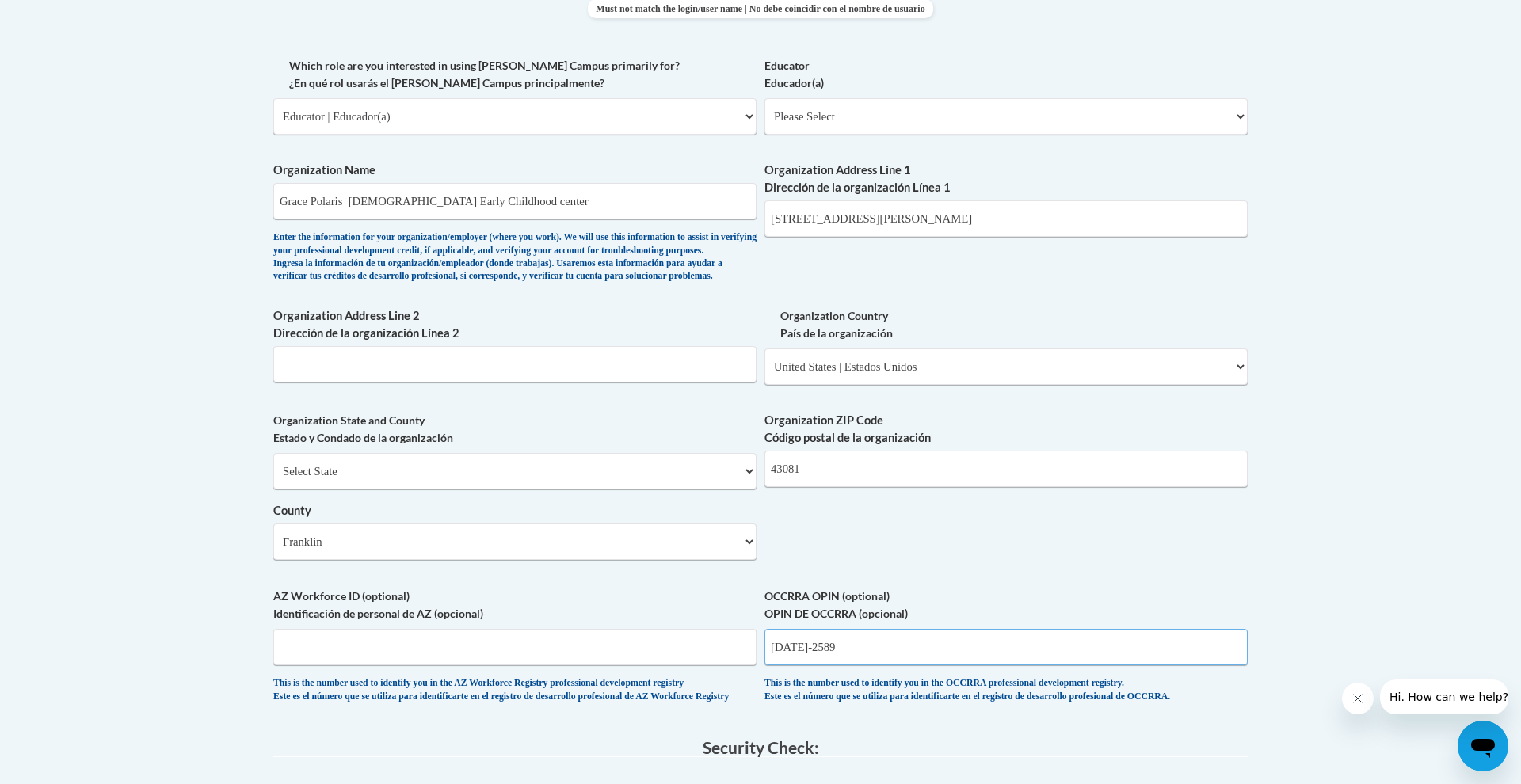
scroll to position [1040, 0]
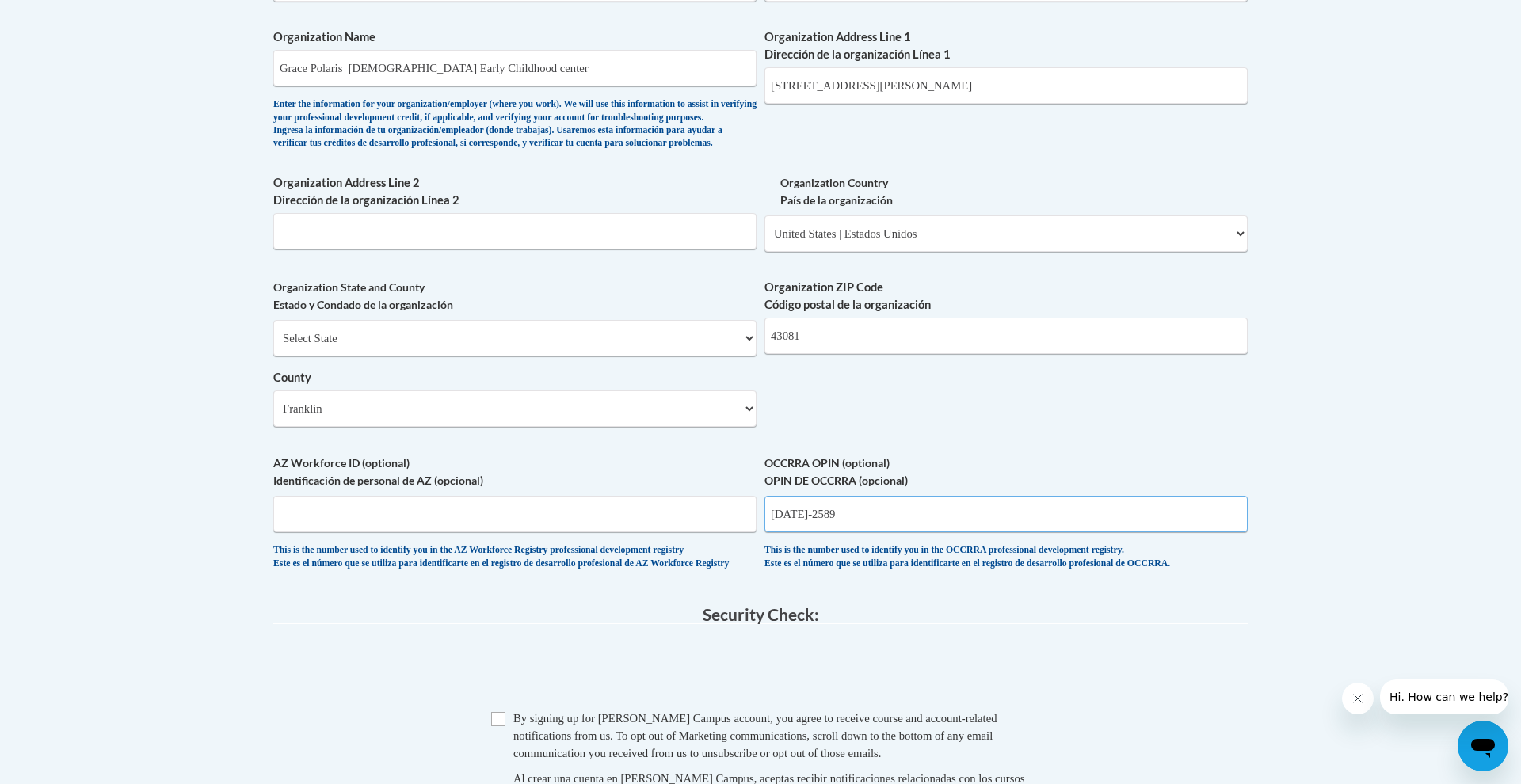
type input "1148-2589"
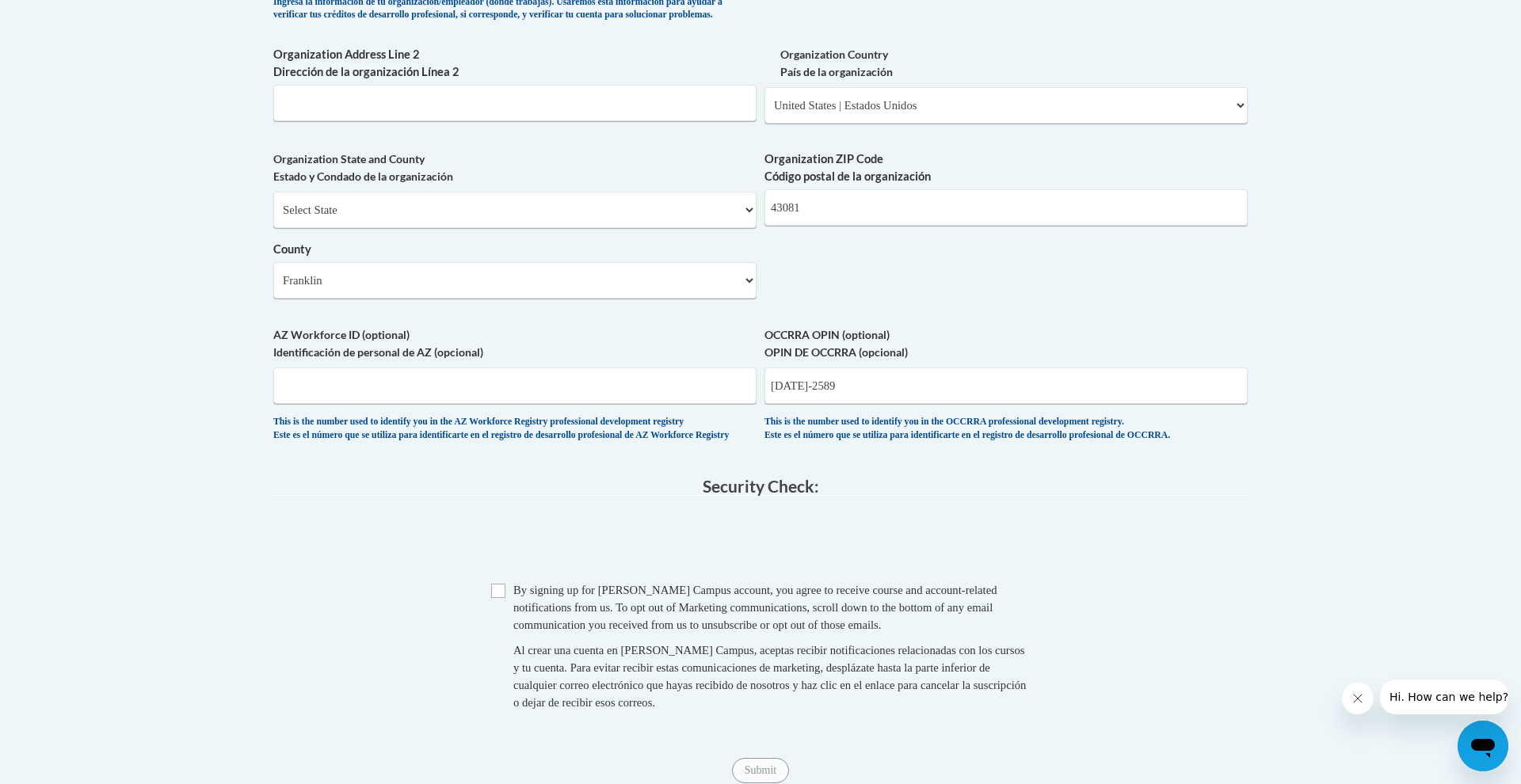
scroll to position [1172, 0]
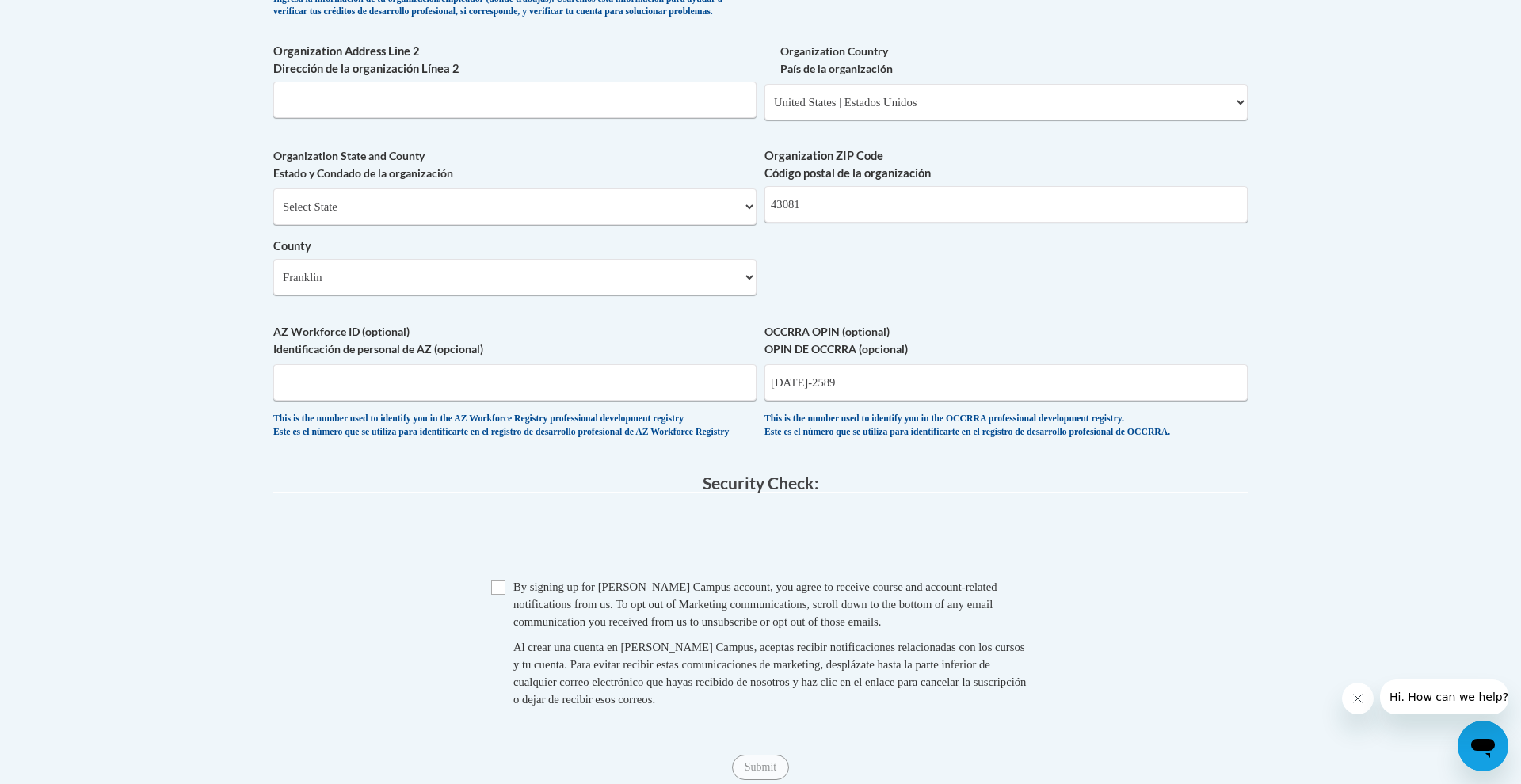
click at [493, 588] on input "Checkbox" at bounding box center [498, 588] width 14 height 14
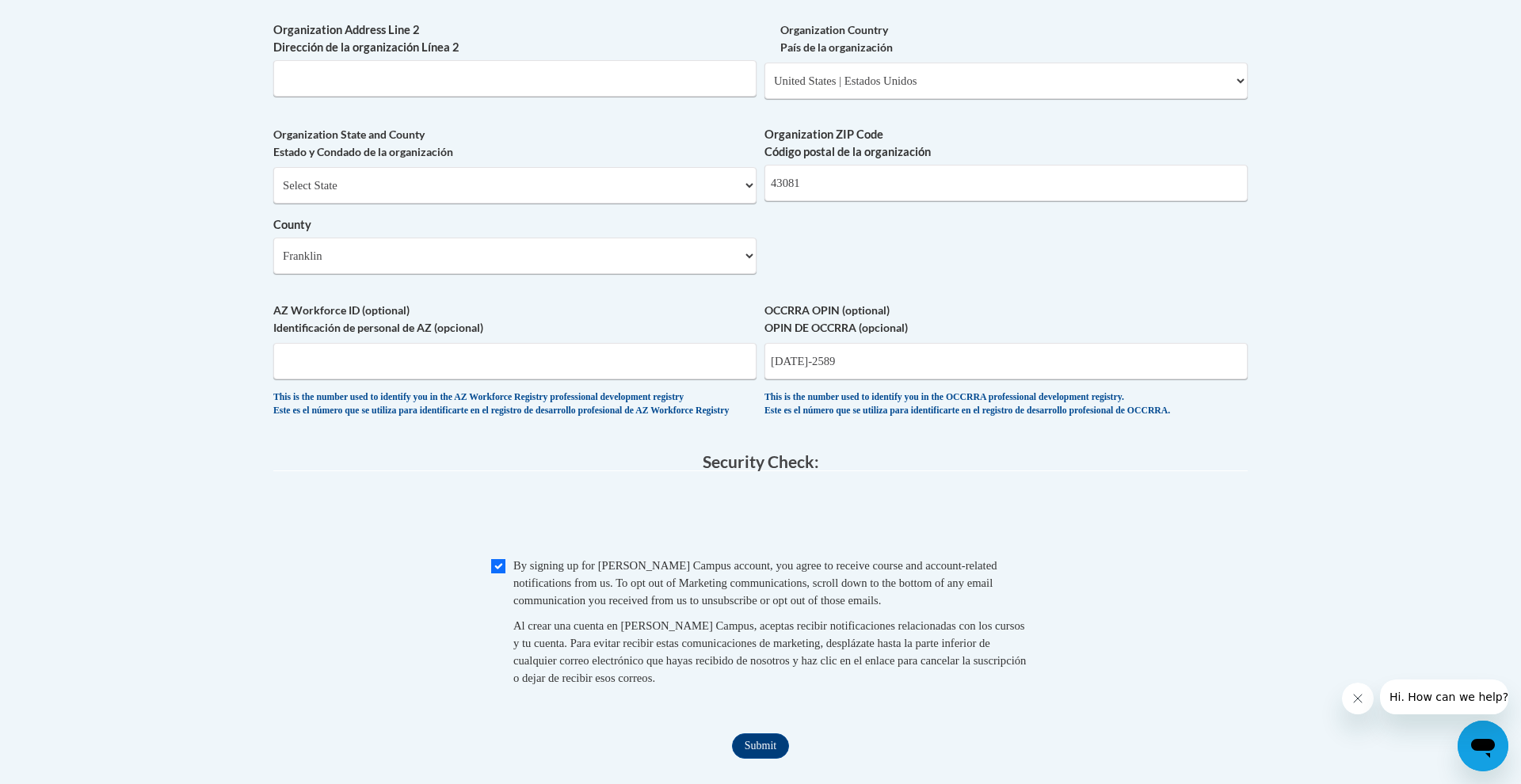
click at [494, 565] on input "Checkbox" at bounding box center [498, 566] width 14 height 14
checkbox input "false"
click at [734, 749] on input "Submit" at bounding box center [760, 747] width 57 height 26
click at [801, 348] on input "1148-2589" at bounding box center [1006, 361] width 483 height 36
type input "11482589"
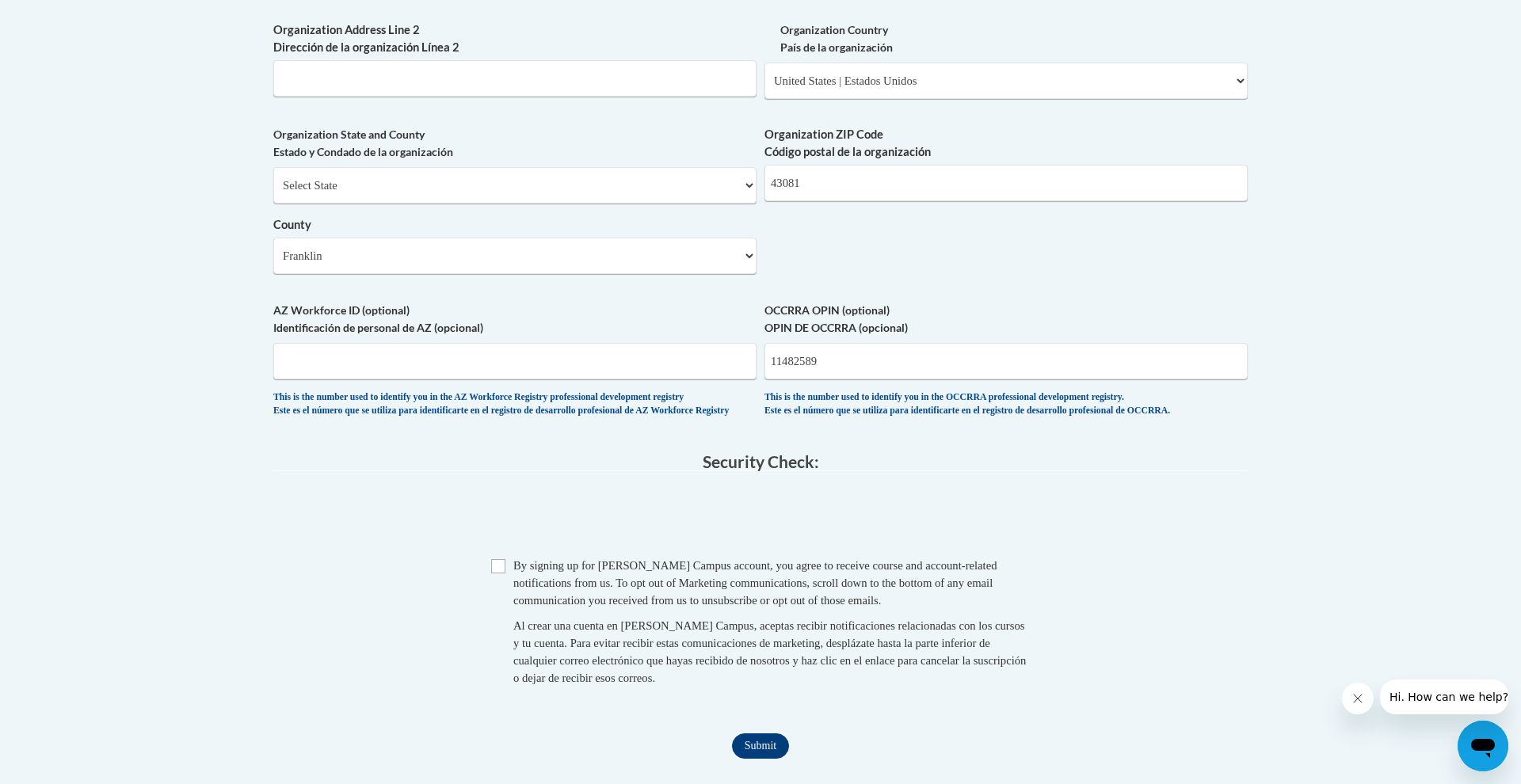
click at [752, 742] on input "Submit" at bounding box center [760, 747] width 57 height 26
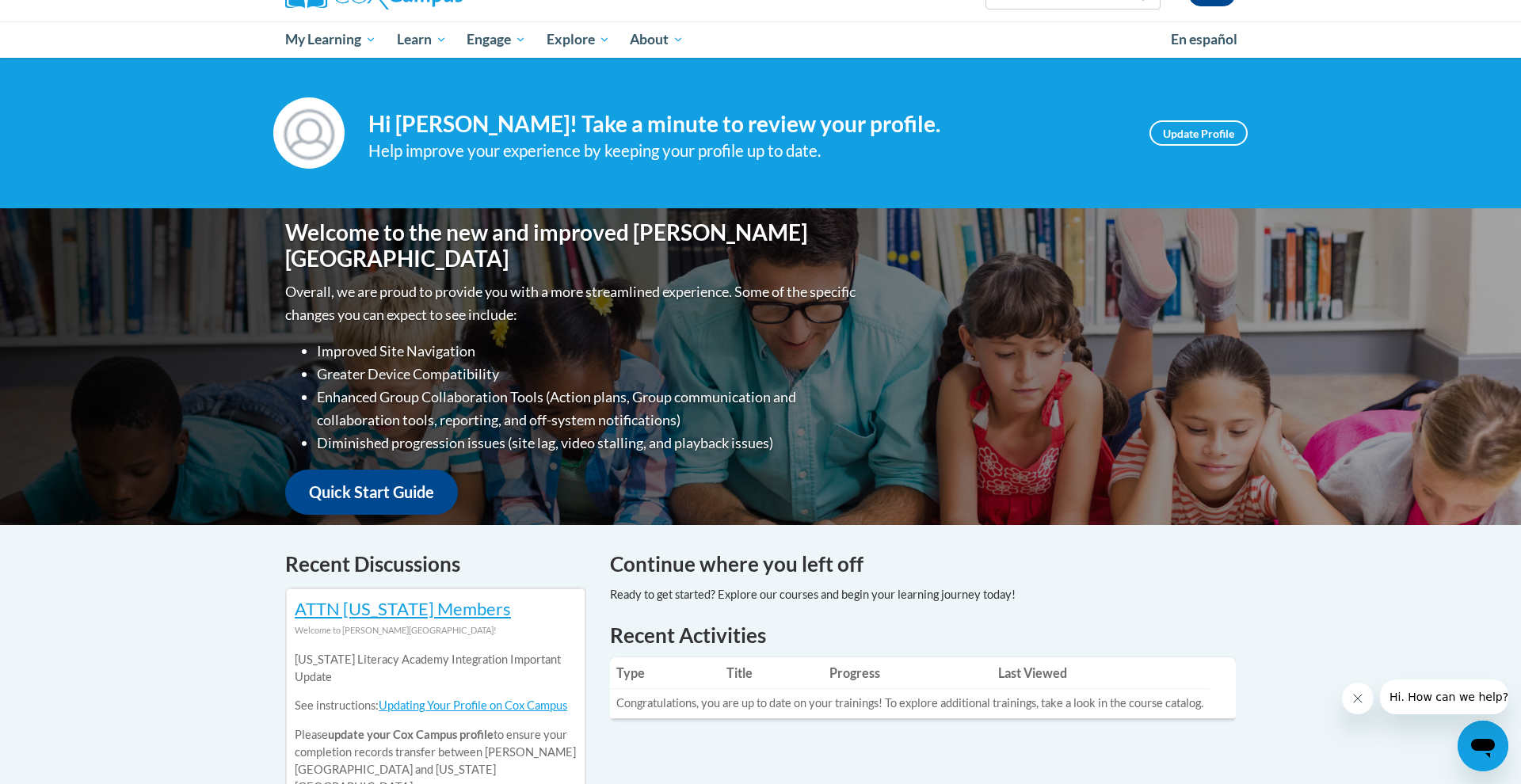
scroll to position [43, 0]
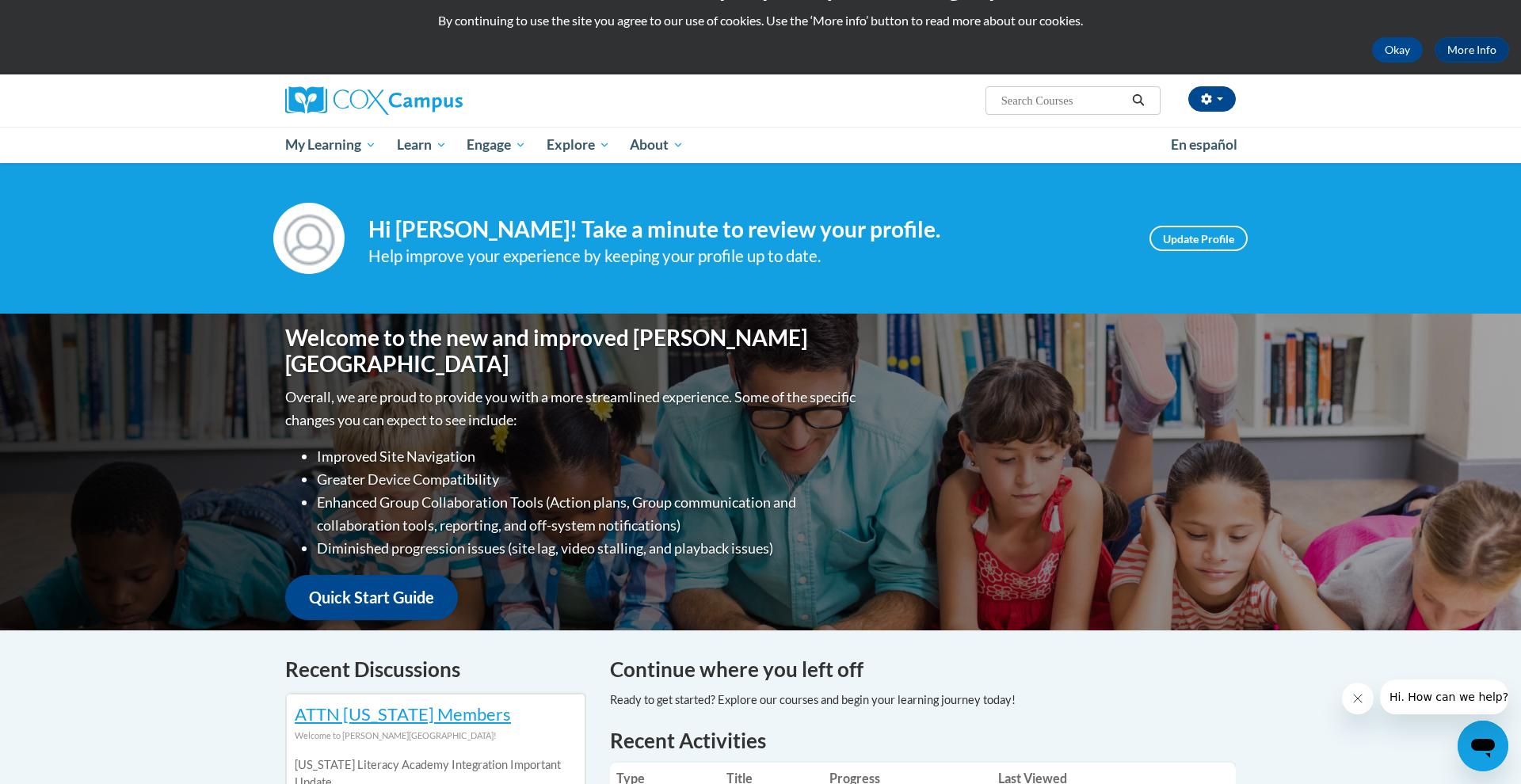
click at [1019, 98] on input "Search..." at bounding box center [1062, 100] width 126 height 19
type input "dual language"
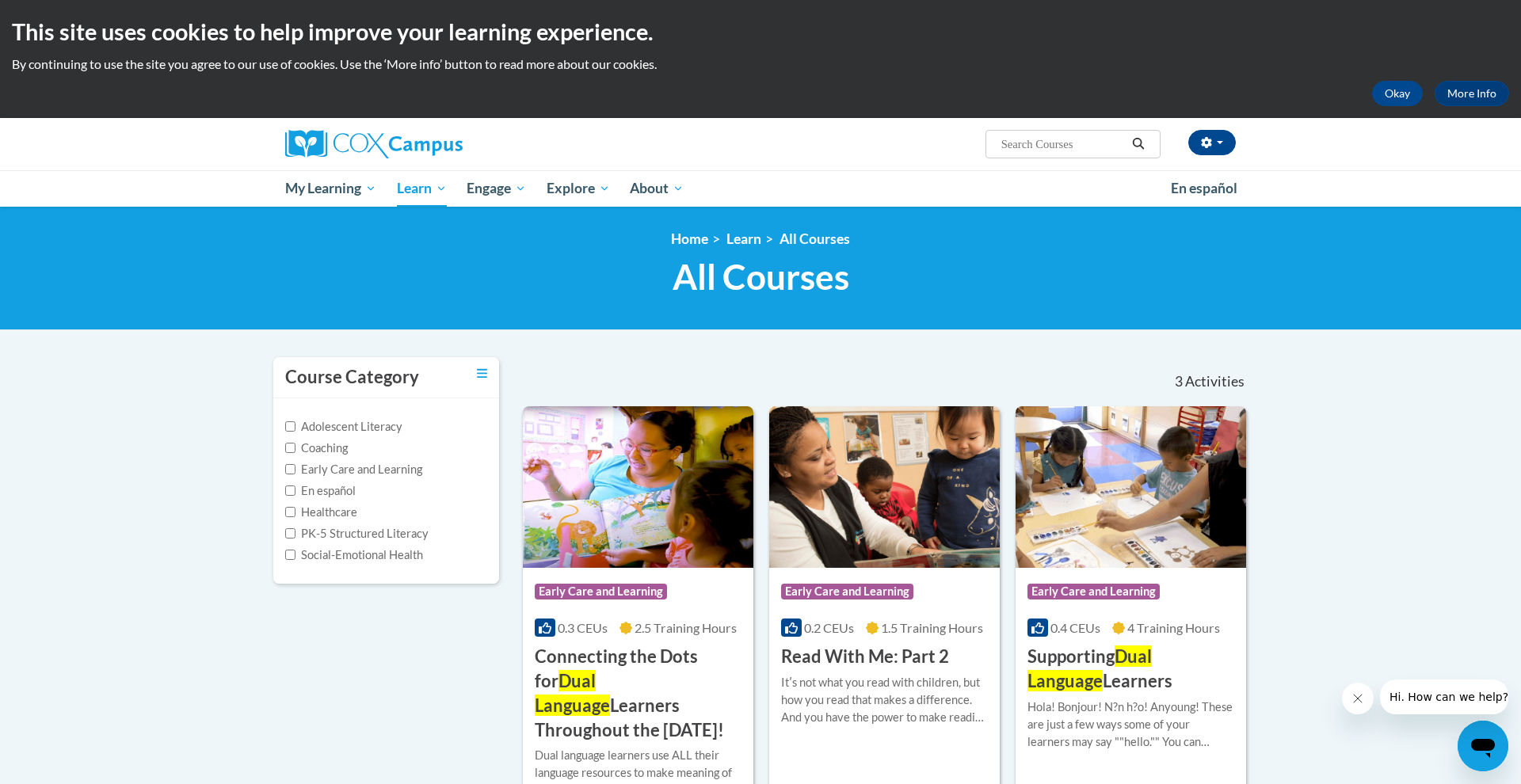
type input "dual language"
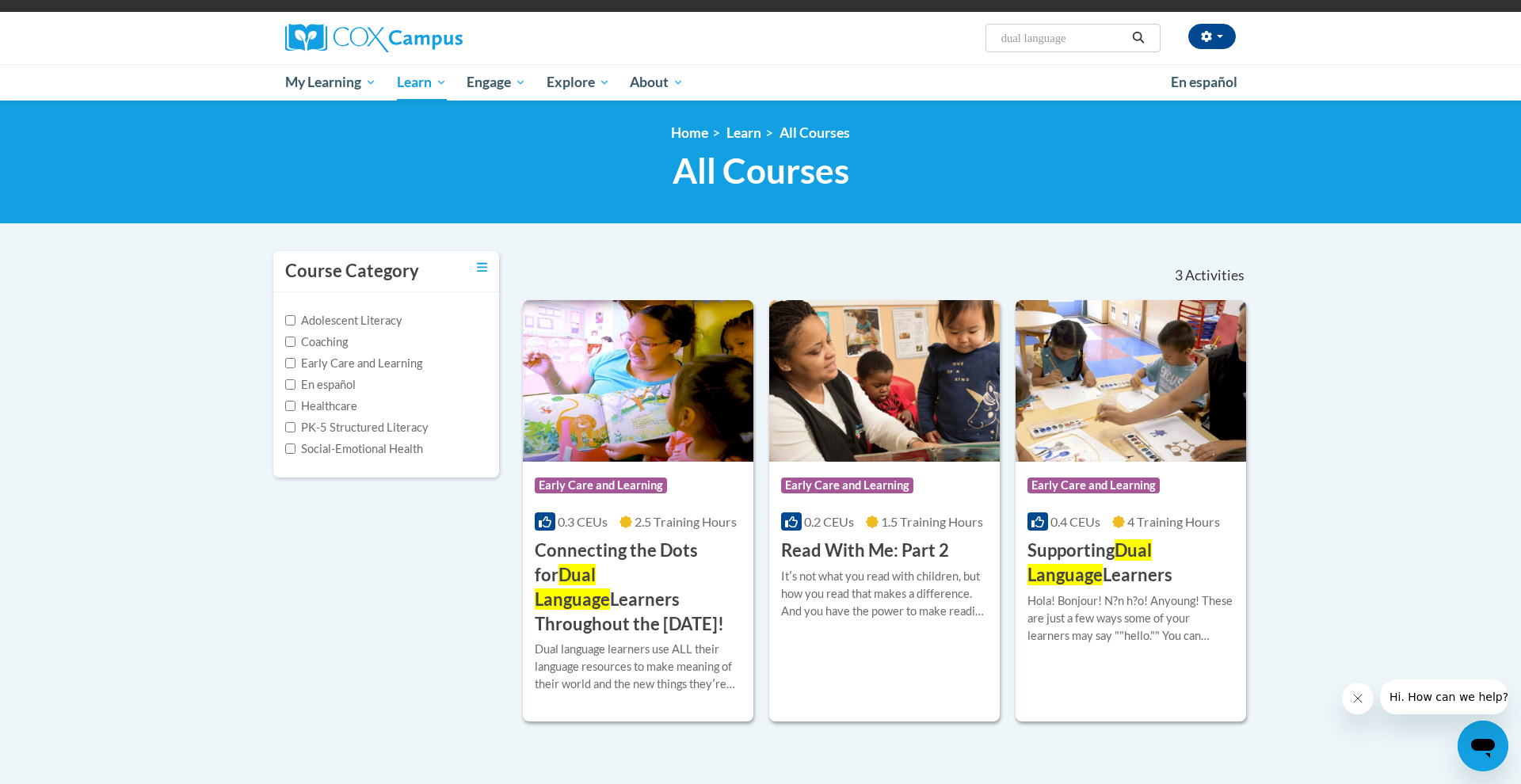
scroll to position [195, 0]
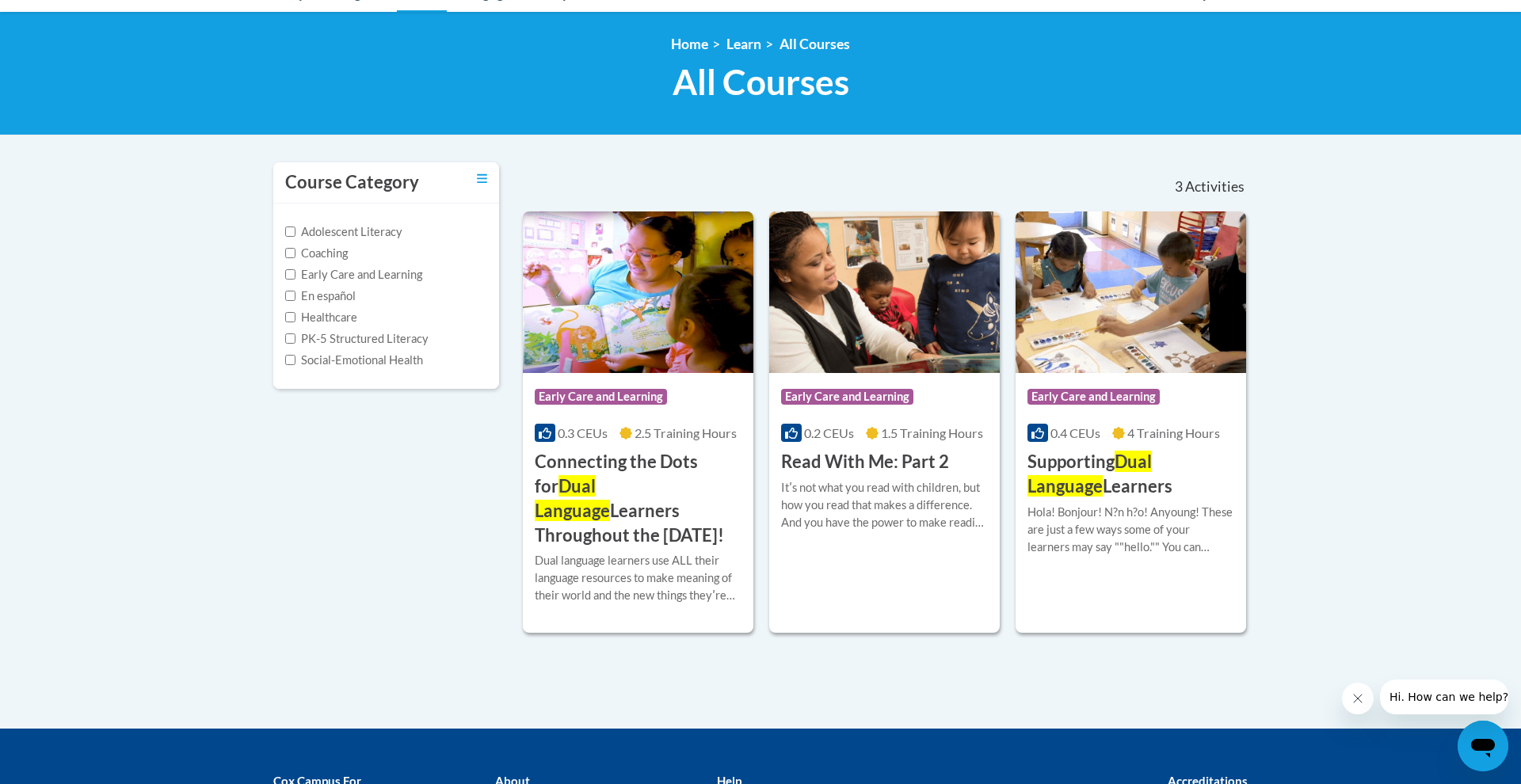
click at [689, 463] on h3 "Connecting the Dots for Dual Language Learners Throughout the [DATE]!" at bounding box center [638, 498] width 207 height 98
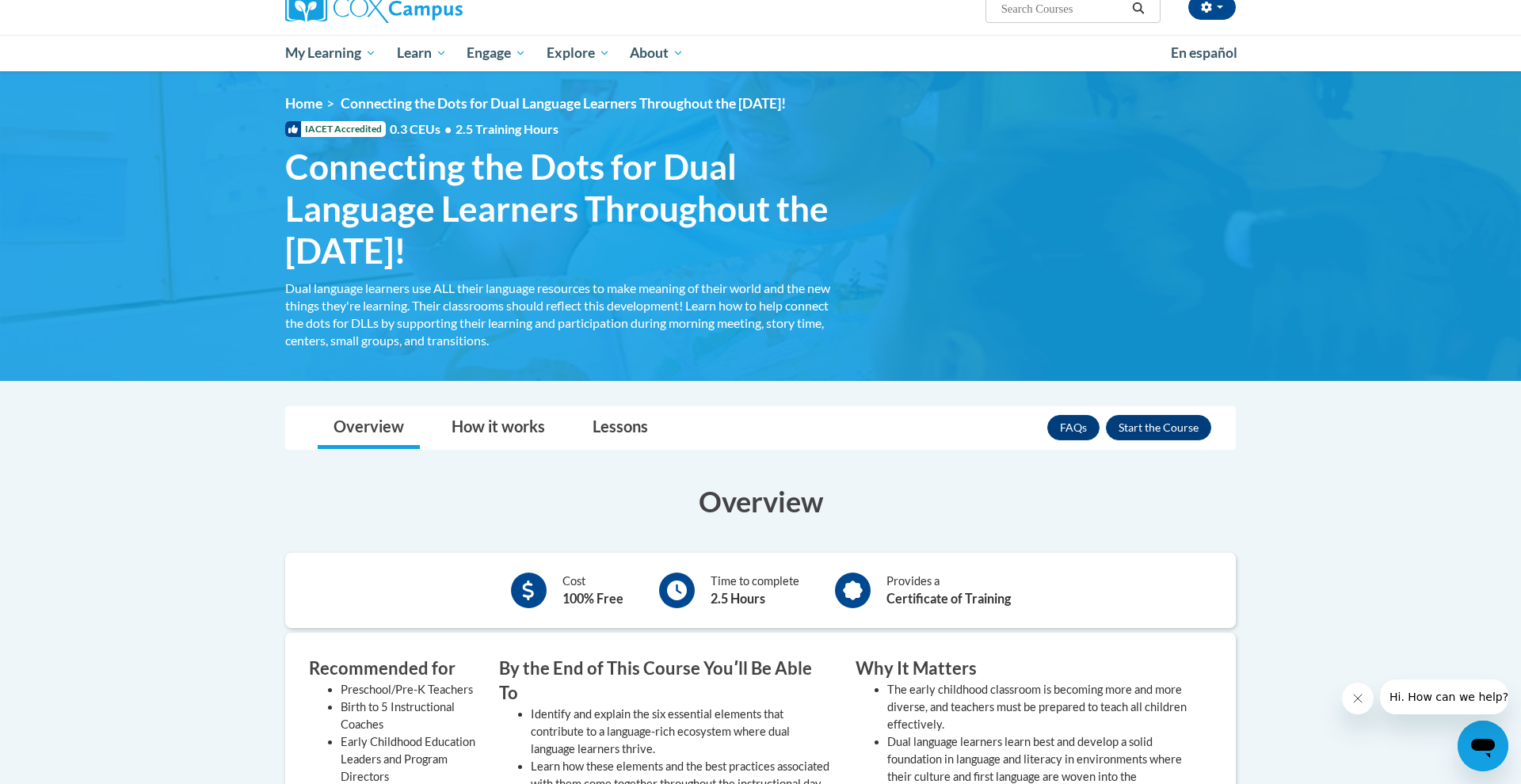
scroll to position [253, 0]
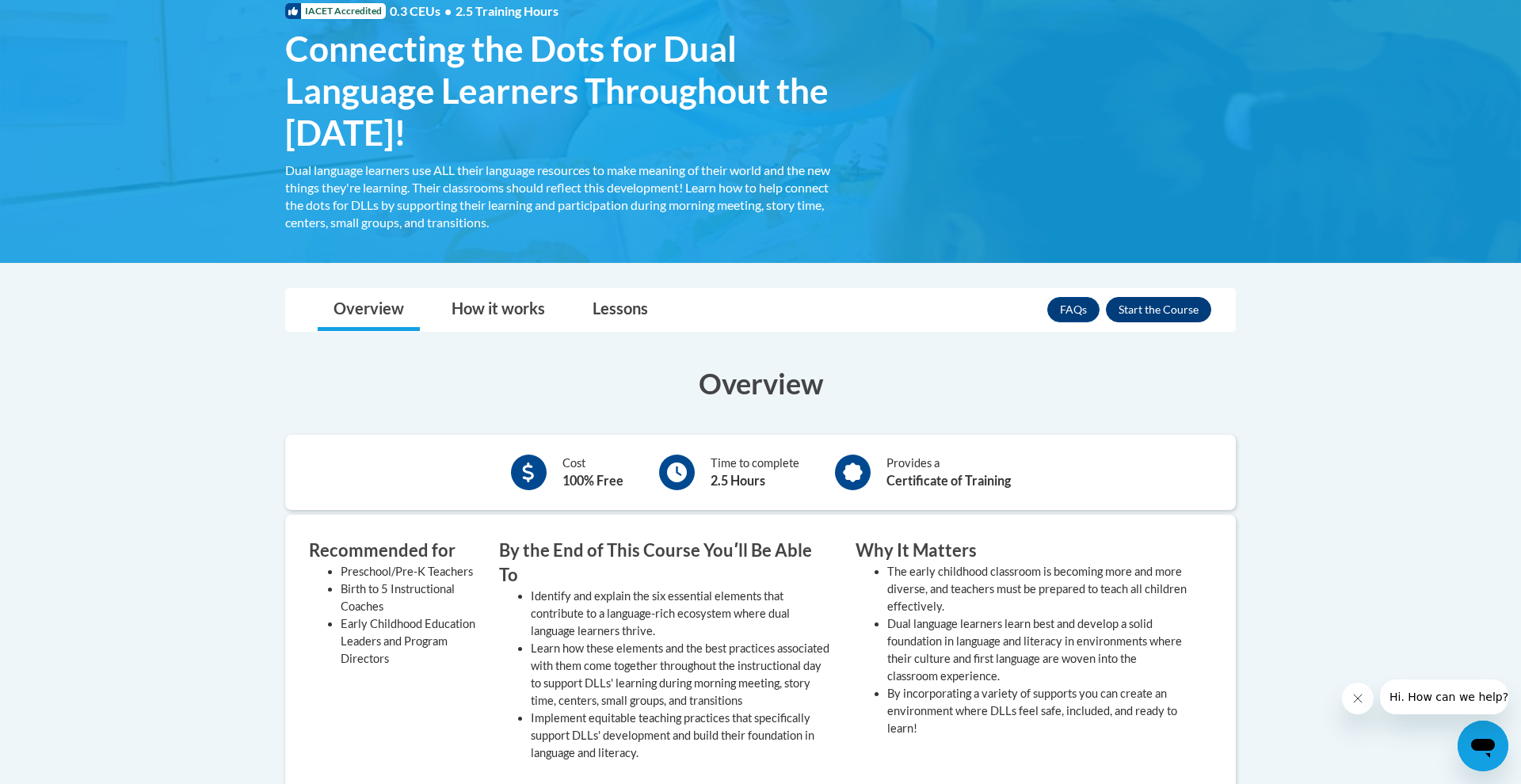
click at [1156, 313] on button "Enroll" at bounding box center [1158, 310] width 106 height 26
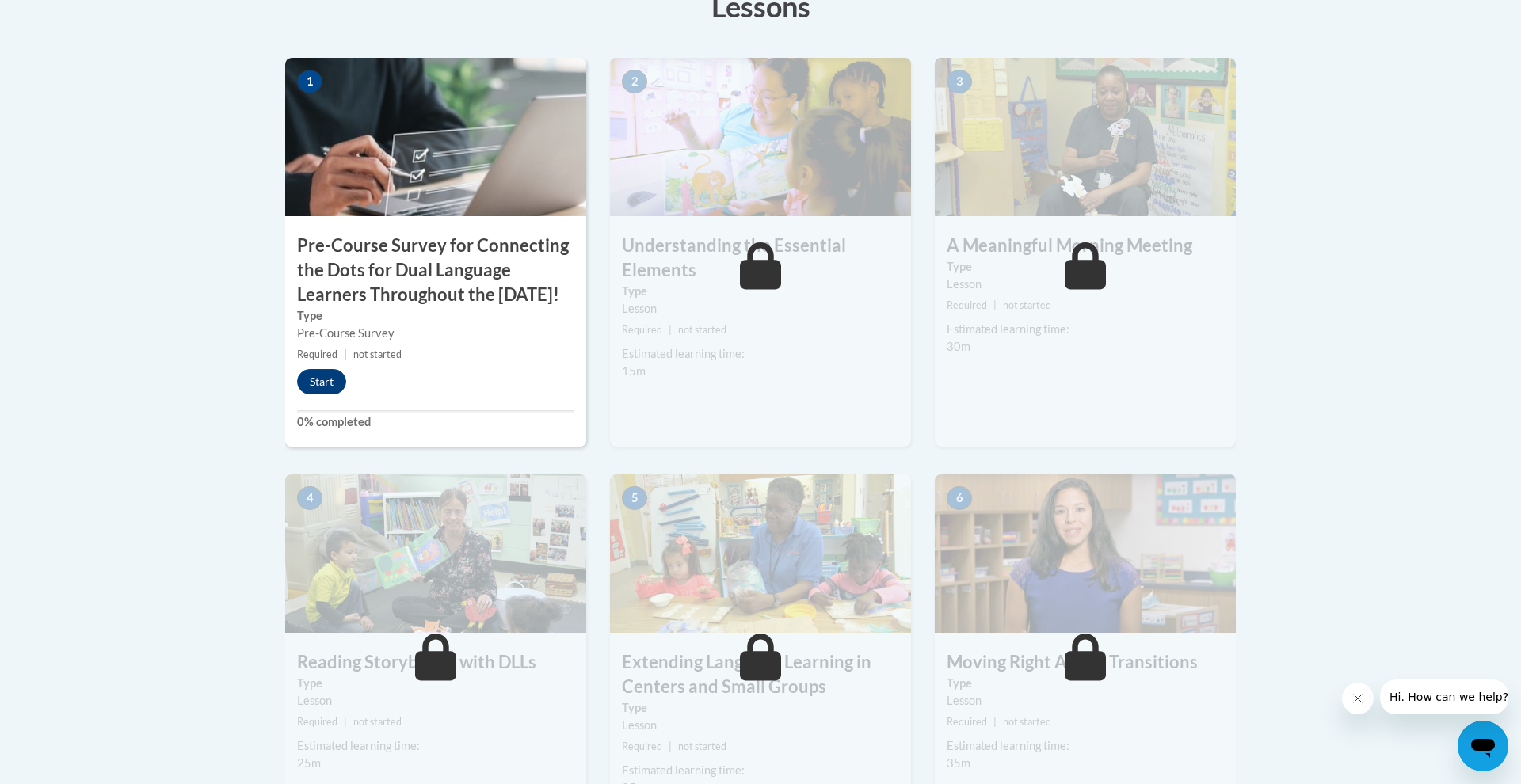
scroll to position [507, 0]
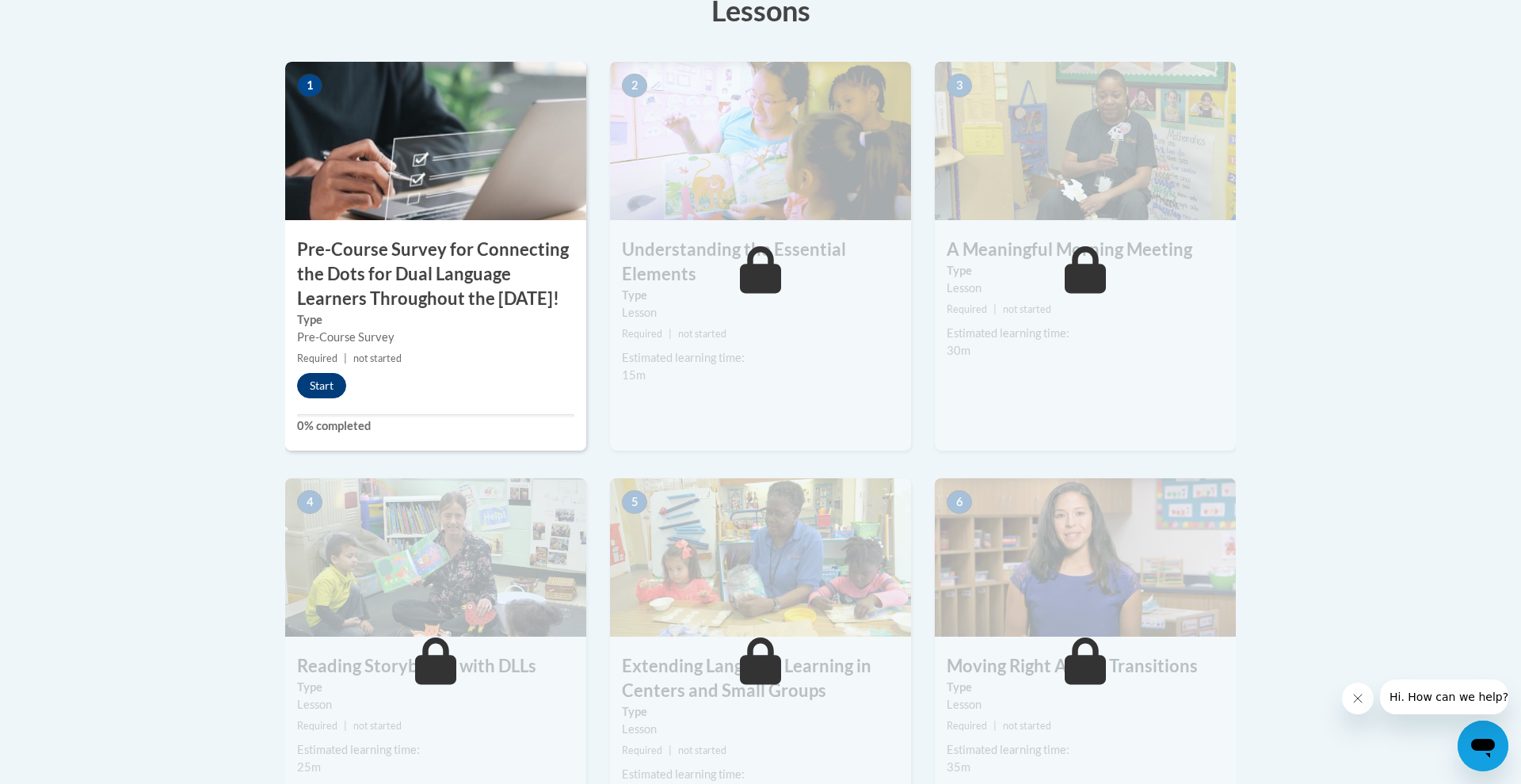
click at [320, 398] on button "Start" at bounding box center [322, 386] width 49 height 26
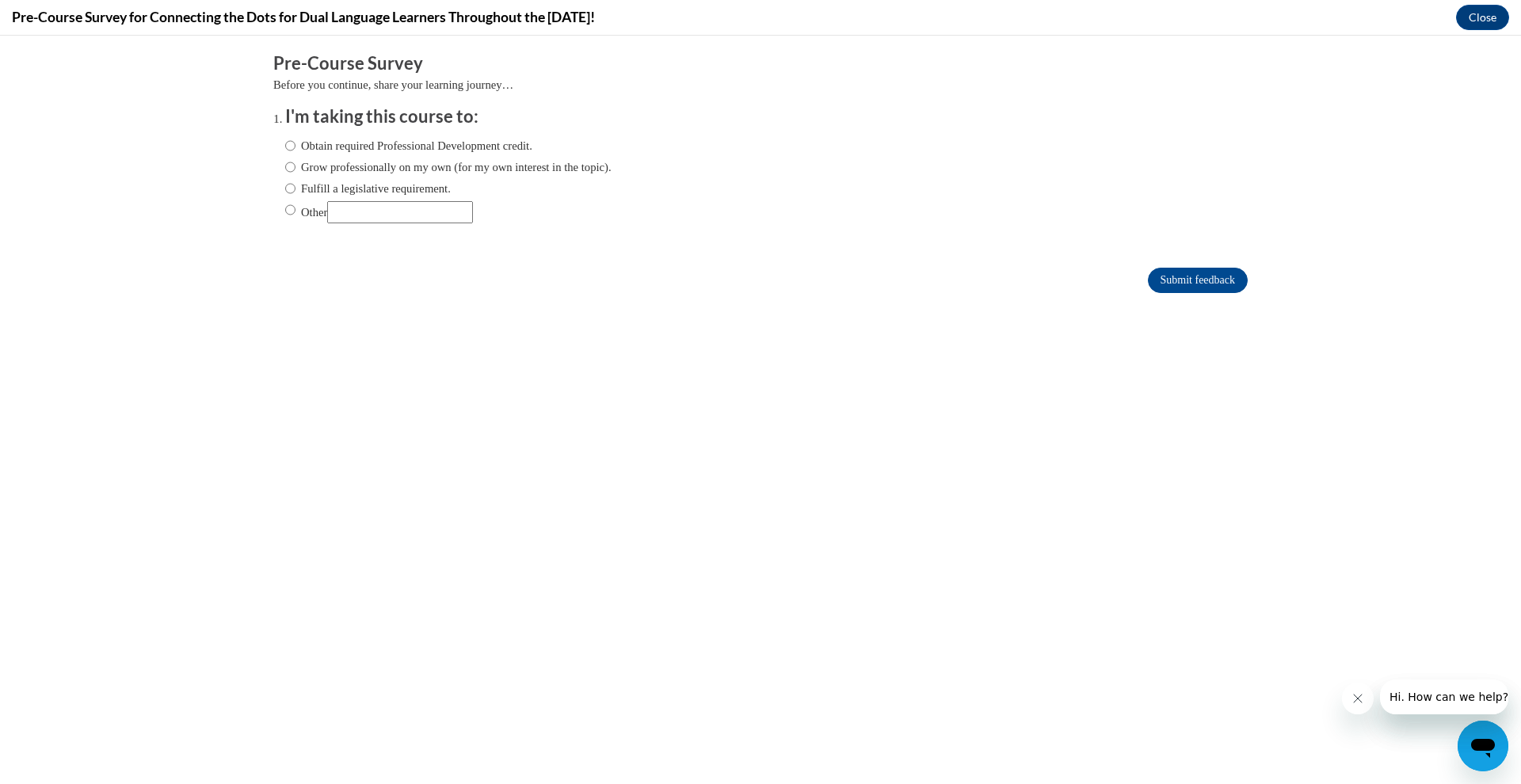
scroll to position [0, 0]
click at [286, 140] on input "Obtain required Professional Development credit." at bounding box center [290, 146] width 10 height 18
radio input "true"
click at [1168, 271] on input "Submit feedback" at bounding box center [1197, 280] width 100 height 26
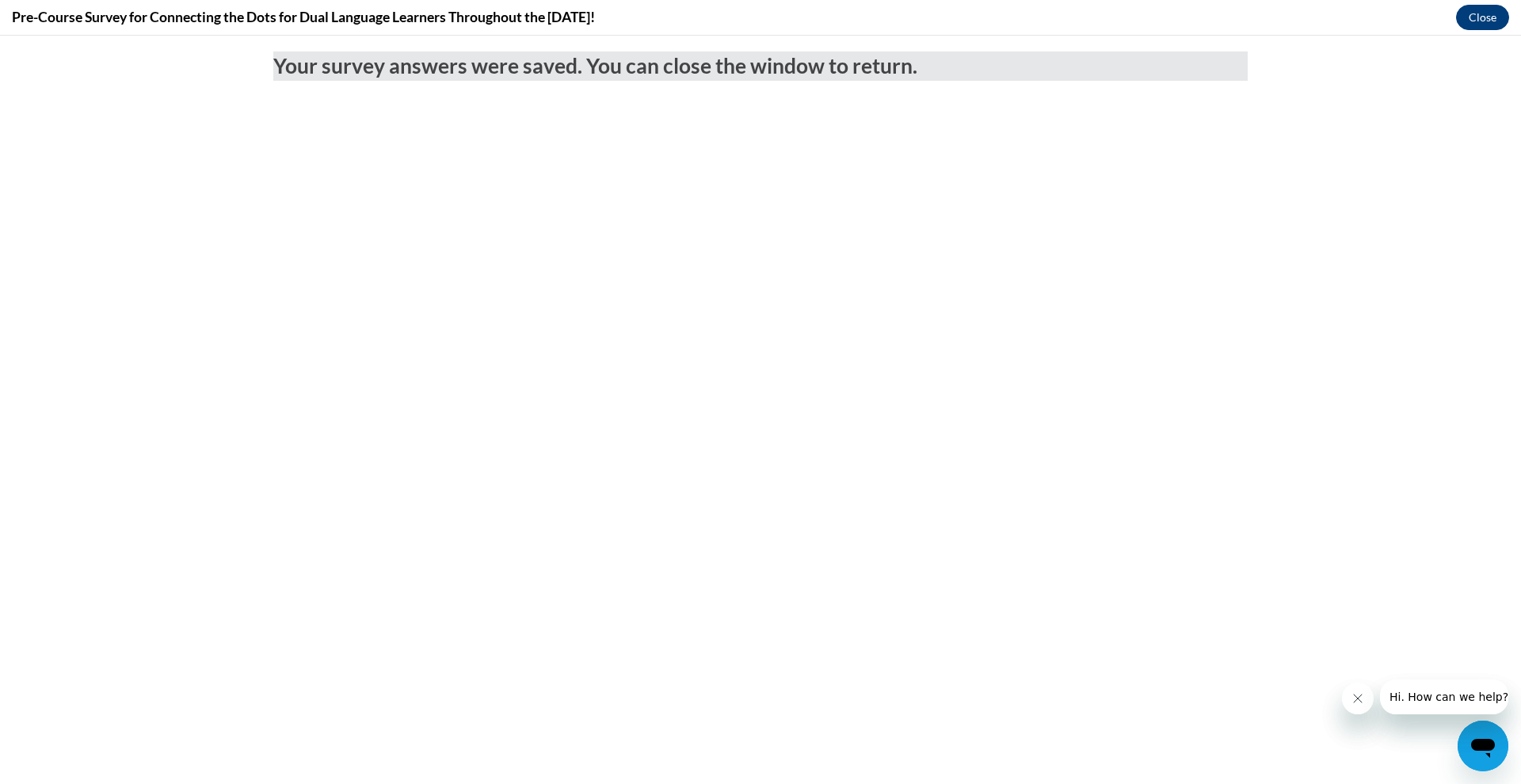
click at [1472, 12] on button "Close" at bounding box center [1483, 18] width 53 height 26
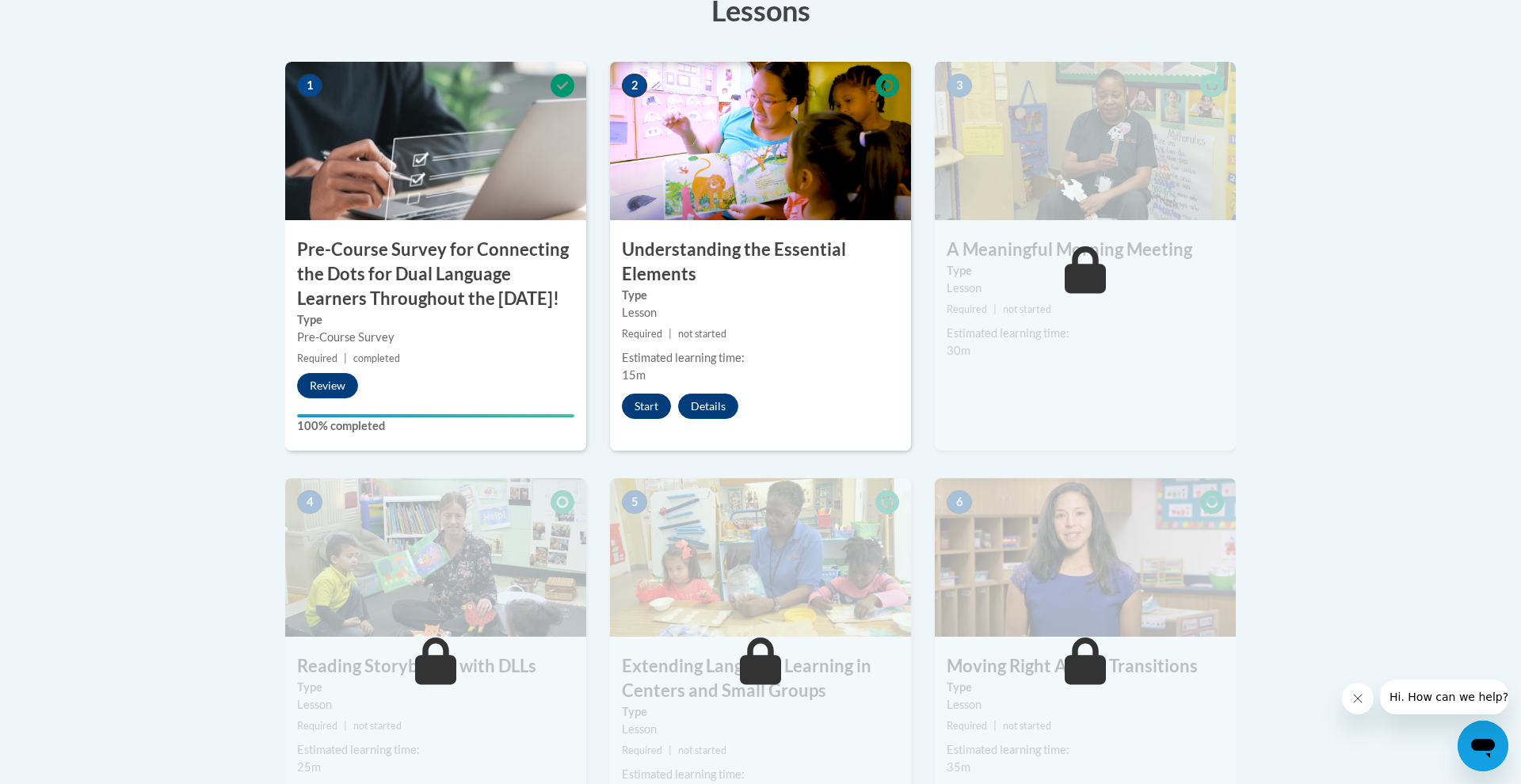
click at [639, 405] on button "Start" at bounding box center [646, 406] width 49 height 26
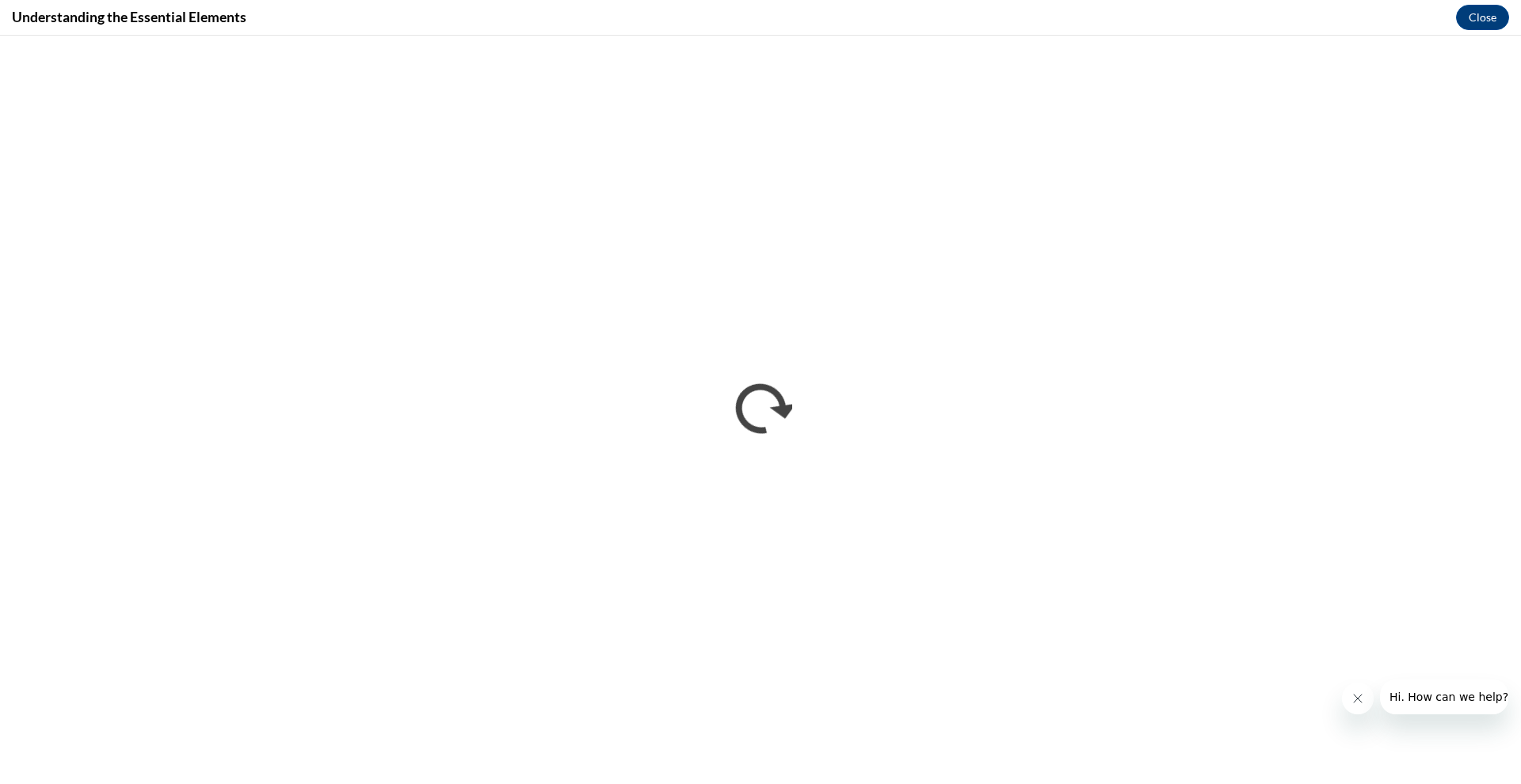
click at [1354, 701] on icon "Close message from company" at bounding box center [1357, 698] width 13 height 13
